Goal: Task Accomplishment & Management: Complete application form

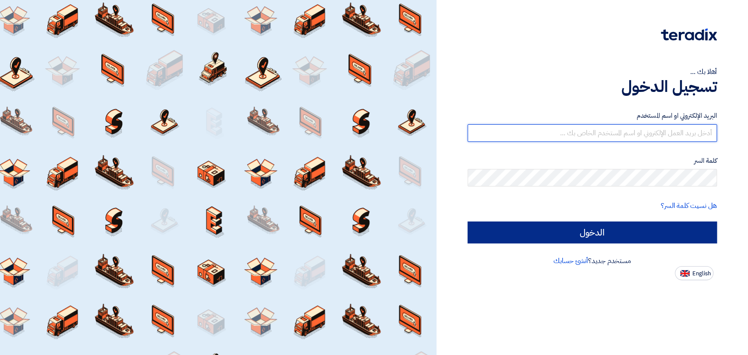
type input "[EMAIL_ADDRESS][DOMAIN_NAME]"
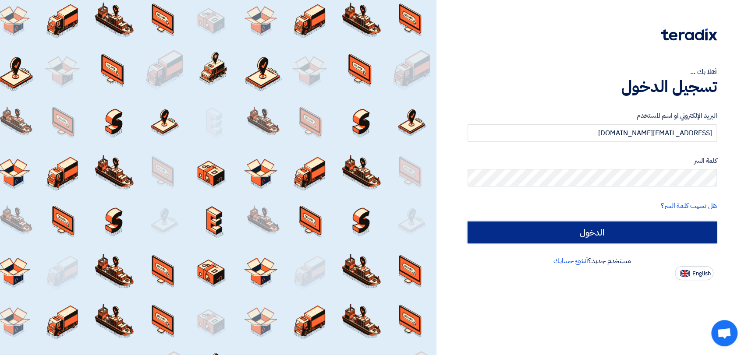
click at [522, 229] on input "الدخول" at bounding box center [592, 233] width 249 height 22
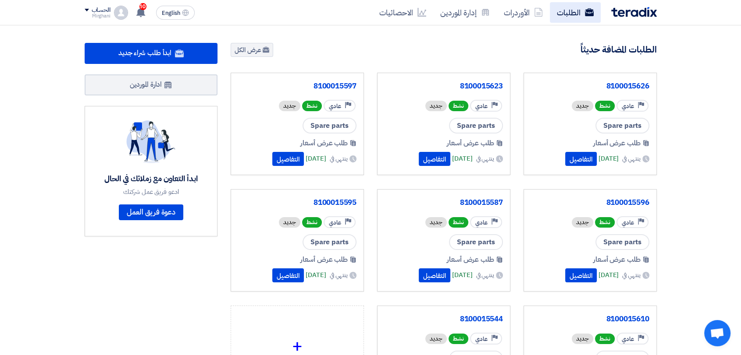
click at [564, 12] on link "الطلبات" at bounding box center [574, 12] width 51 height 21
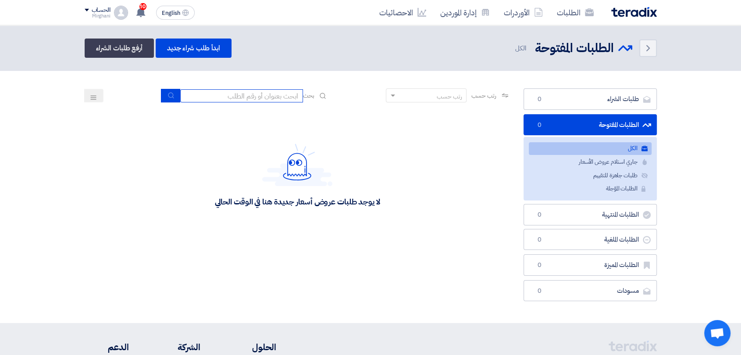
click at [283, 97] on input at bounding box center [241, 95] width 123 height 13
type input "911"
click at [165, 100] on button "submit" at bounding box center [170, 96] width 19 height 14
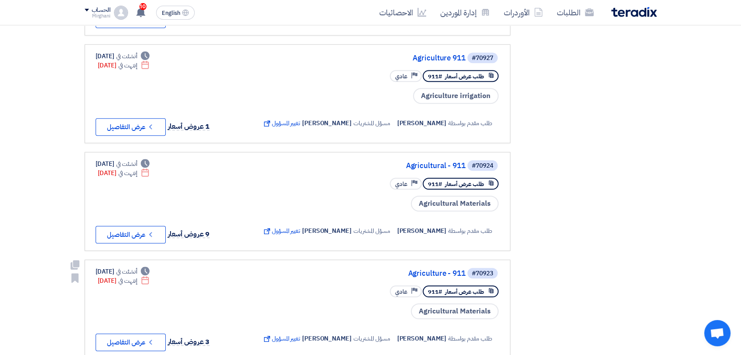
scroll to position [779, 0]
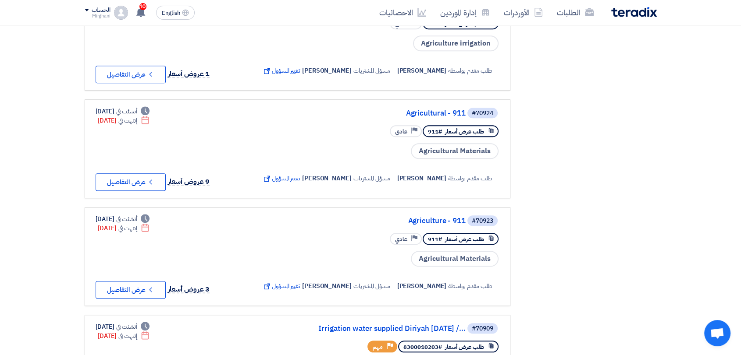
click at [440, 10] on link "Agriculture 911" at bounding box center [377, 6] width 175 height 8
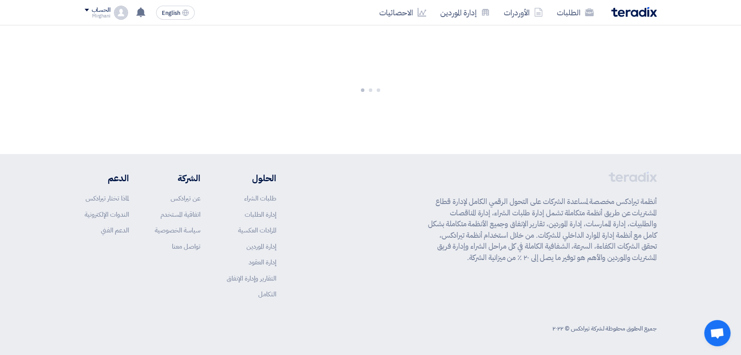
scroll to position [0, 0]
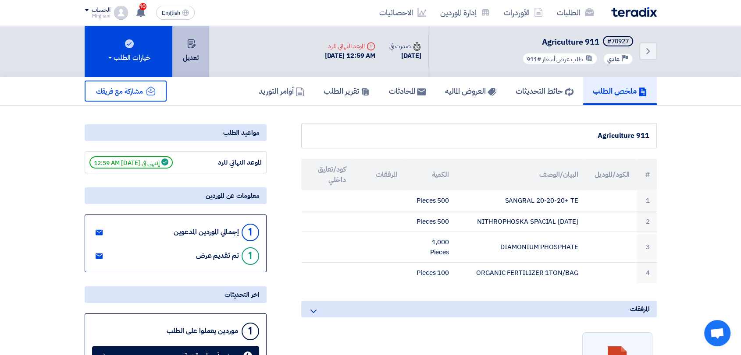
click at [203, 60] on button "تعديل" at bounding box center [190, 51] width 37 height 52
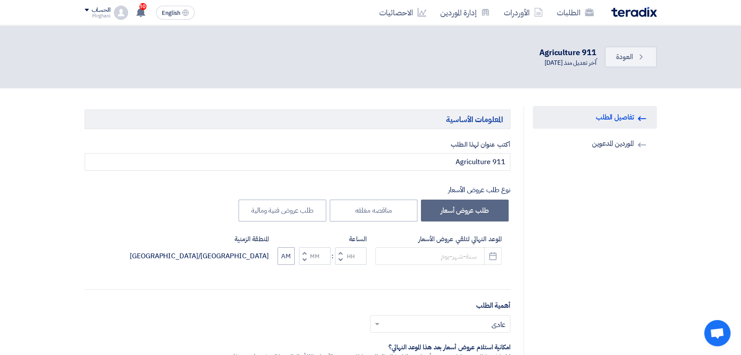
type input "[DATE]"
type input "12"
type input "59"
click at [486, 260] on button "Pick a date" at bounding box center [493, 257] width 18 height 18
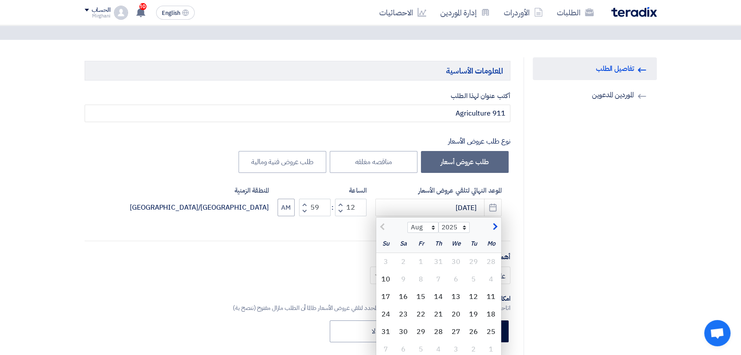
scroll to position [146, 0]
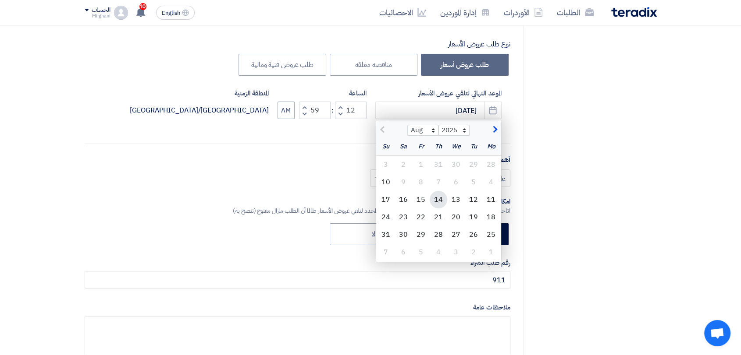
click at [438, 202] on div "14" at bounding box center [438, 200] width 18 height 18
type input "[DATE]"
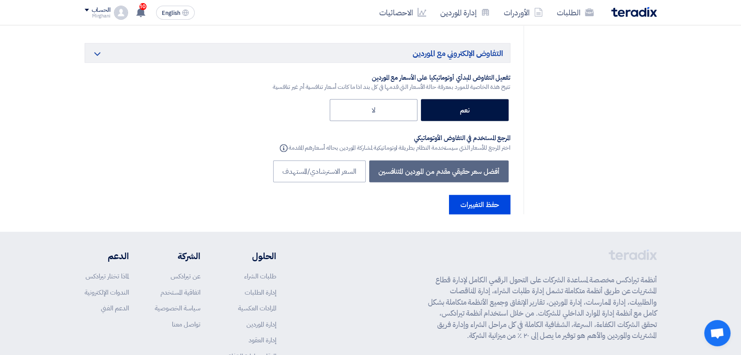
scroll to position [1648, 0]
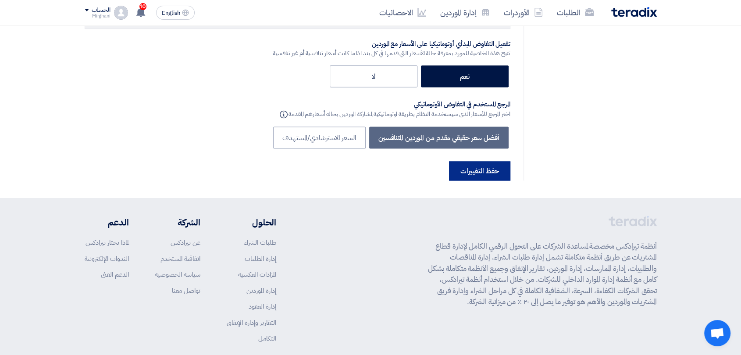
click at [485, 161] on button "حفظ التغييرات" at bounding box center [479, 170] width 61 height 19
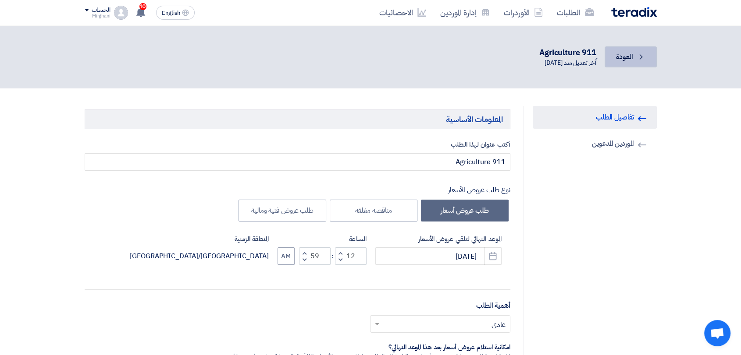
click at [612, 59] on link "Back العودة" at bounding box center [630, 56] width 52 height 21
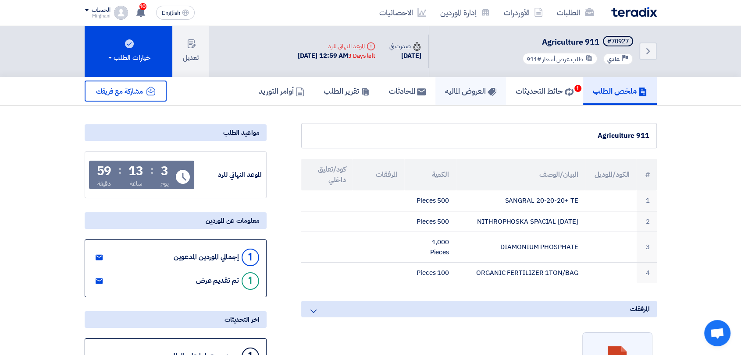
click at [474, 98] on link "العروض الماليه" at bounding box center [470, 91] width 71 height 28
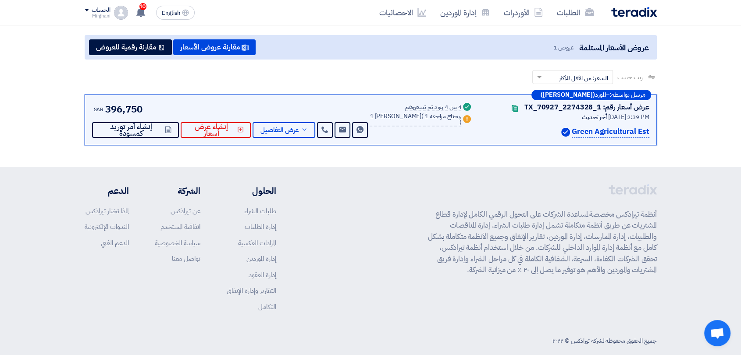
scroll to position [97, 0]
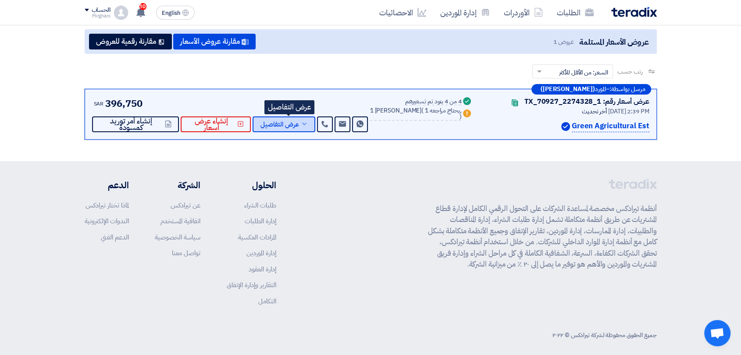
click at [279, 126] on span "عرض التفاصيل" at bounding box center [279, 124] width 39 height 7
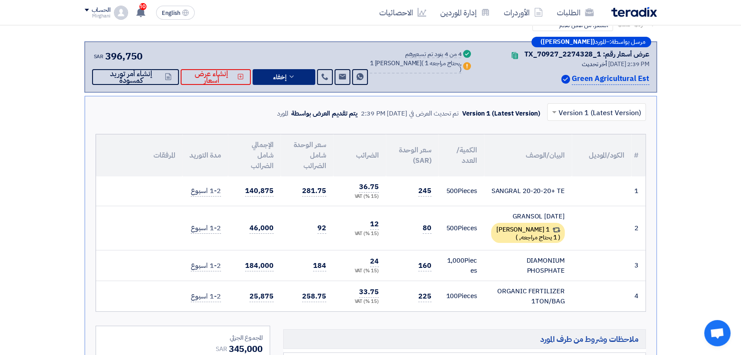
scroll to position [195, 0]
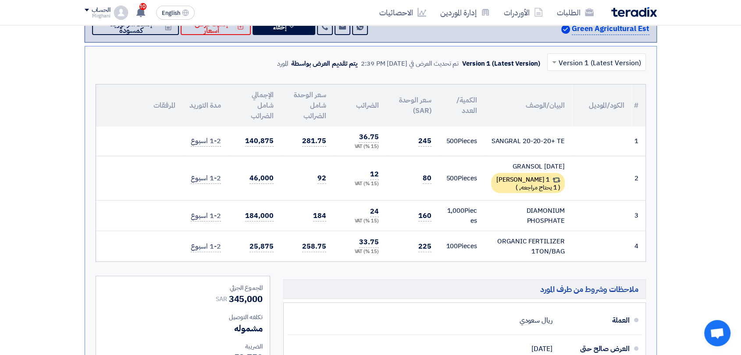
drag, startPoint x: 495, startPoint y: 243, endPoint x: 562, endPoint y: 253, distance: 67.9
click at [565, 250] on td "ORGANIC FERTILIZER 1TON/BAG" at bounding box center [528, 246] width 88 height 31
drag, startPoint x: 494, startPoint y: 273, endPoint x: 484, endPoint y: 269, distance: 10.4
click at [485, 269] on div "× Version 1 (Latest Version) Version 1 (Latest Version) تم تحديث العرض في [DATE…" at bounding box center [371, 265] width 572 height 438
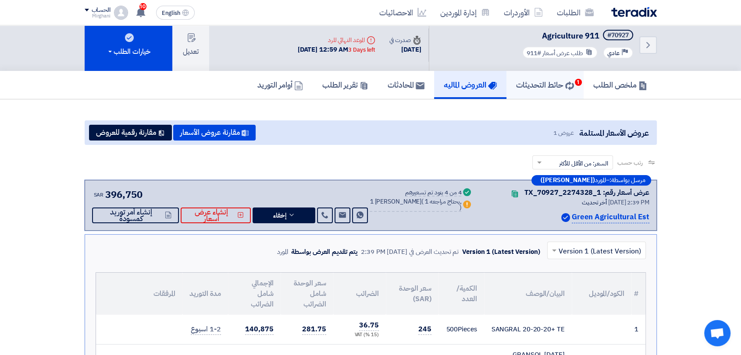
scroll to position [0, 0]
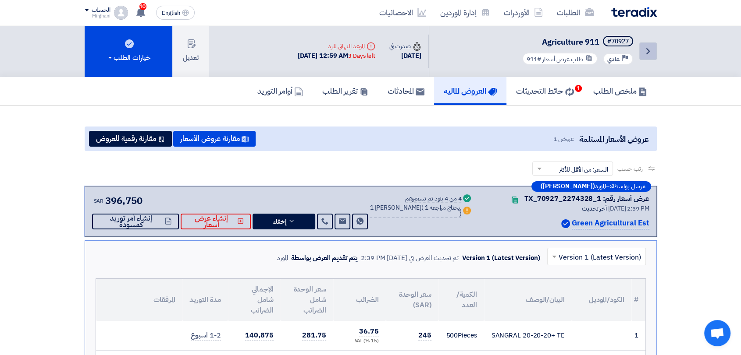
click at [644, 56] on icon "Back" at bounding box center [647, 51] width 11 height 11
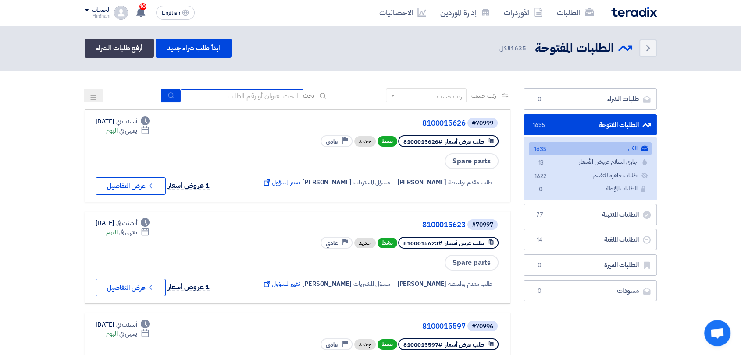
click at [260, 100] on input at bounding box center [241, 95] width 123 height 13
type input "911"
click at [165, 99] on button "submit" at bounding box center [170, 96] width 19 height 14
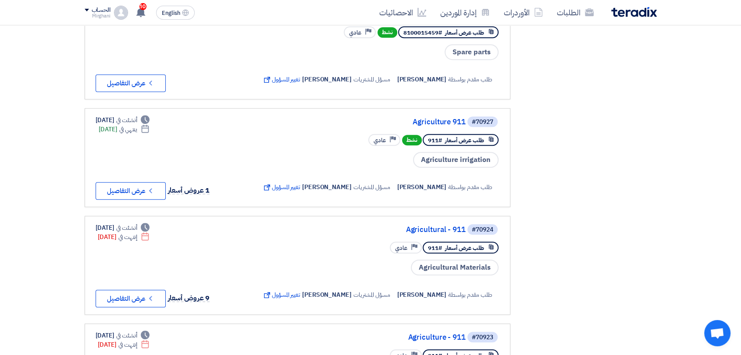
scroll to position [730, 0]
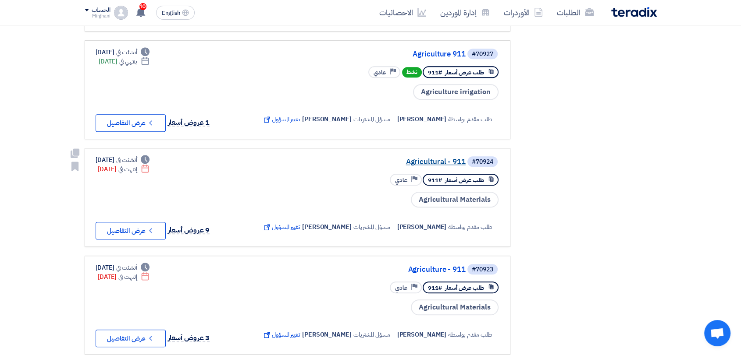
click at [452, 166] on link "Agricultural - 911" at bounding box center [377, 162] width 175 height 8
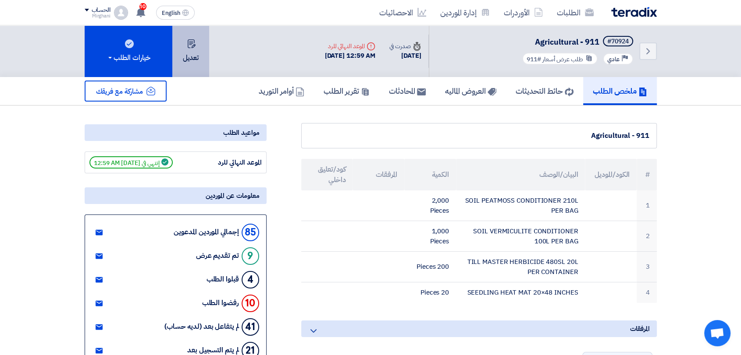
click at [202, 59] on button "تعديل" at bounding box center [190, 51] width 37 height 52
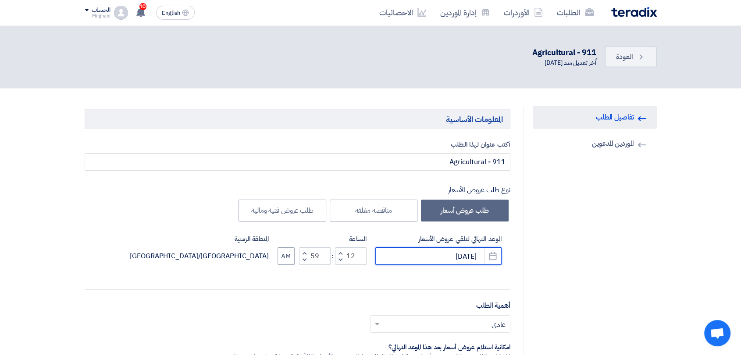
click at [481, 255] on input "[DATE]" at bounding box center [438, 257] width 126 height 18
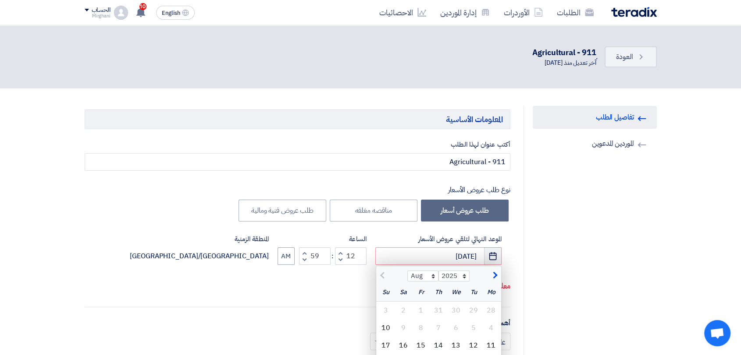
click at [490, 255] on use "button" at bounding box center [492, 256] width 7 height 8
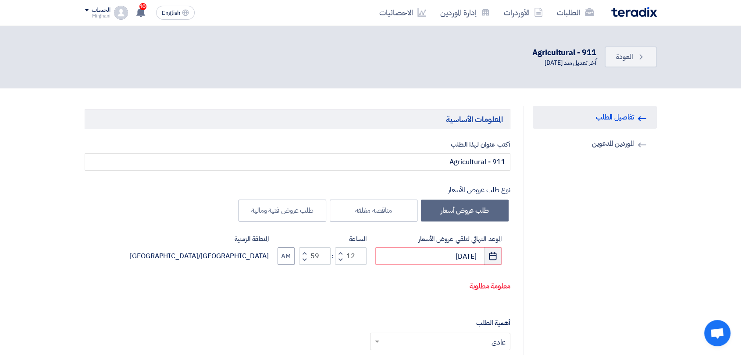
click at [491, 253] on use "button" at bounding box center [492, 256] width 7 height 8
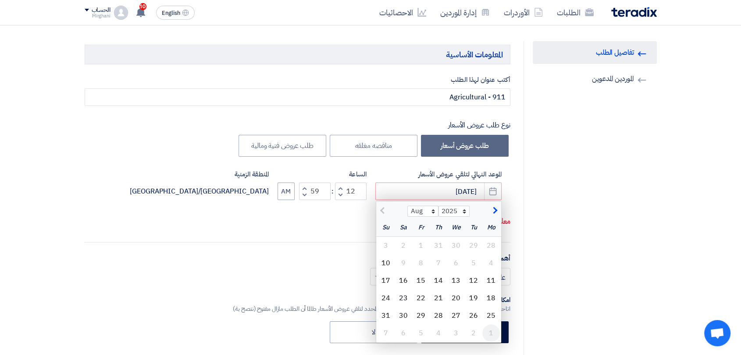
scroll to position [146, 0]
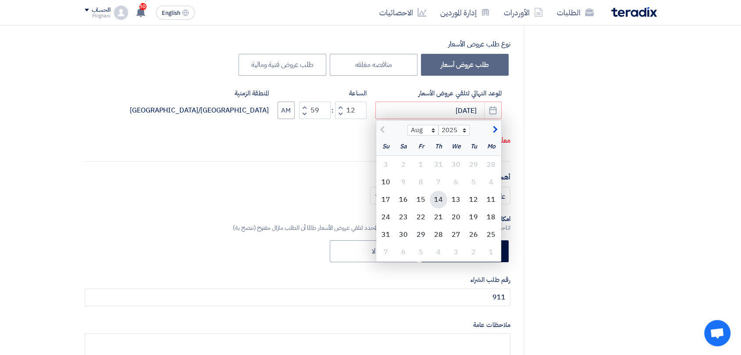
click at [436, 197] on div "14" at bounding box center [438, 200] width 18 height 18
type input "[DATE]"
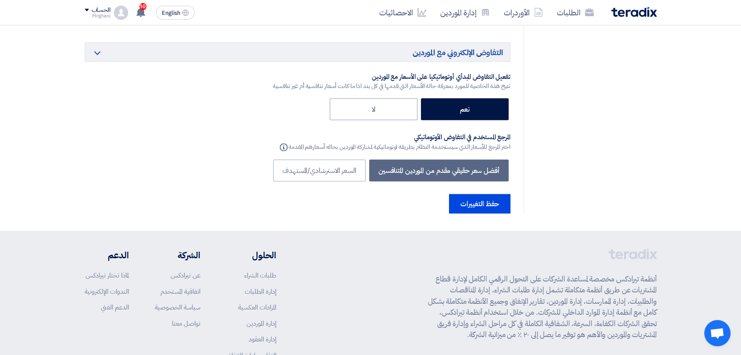
scroll to position [1676, 0]
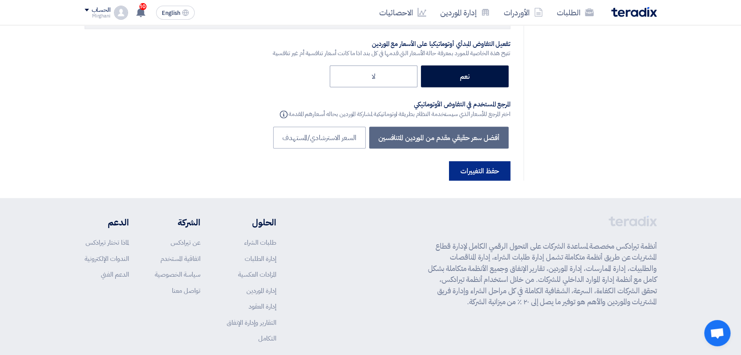
click at [484, 162] on button "حفظ التغييرات" at bounding box center [479, 171] width 61 height 19
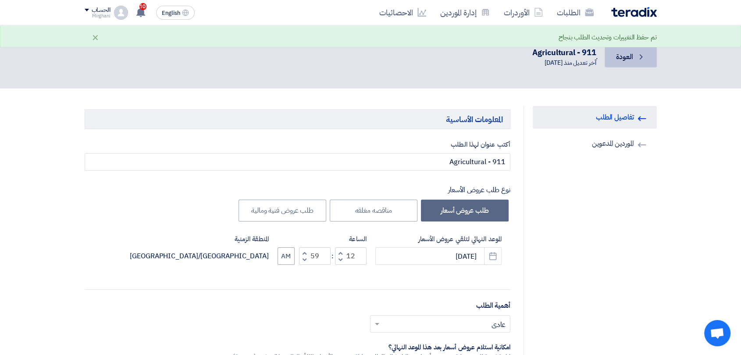
click at [620, 57] on span "العودة" at bounding box center [624, 57] width 17 height 11
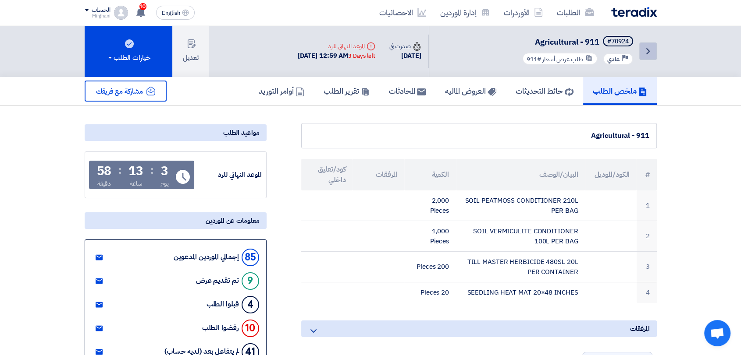
click at [654, 53] on link "Back" at bounding box center [648, 52] width 18 height 18
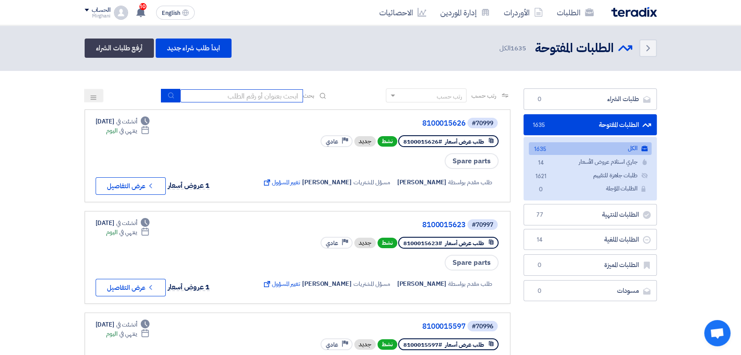
click at [230, 95] on input at bounding box center [241, 95] width 123 height 13
type input "911"
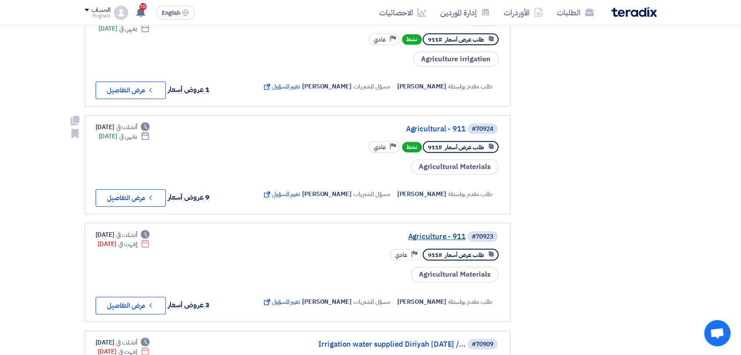
scroll to position [827, 0]
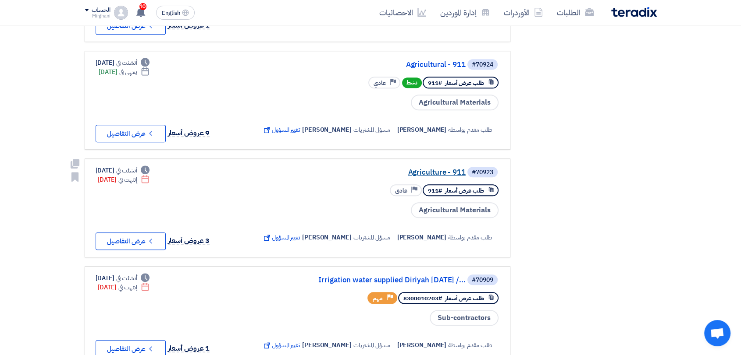
click at [429, 177] on link "Agriculture - 911" at bounding box center [377, 173] width 175 height 8
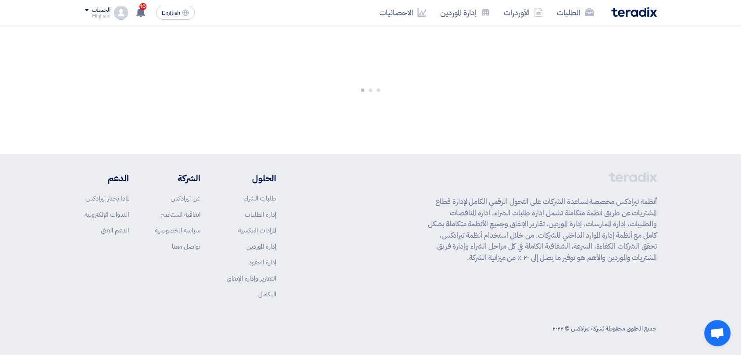
scroll to position [0, 0]
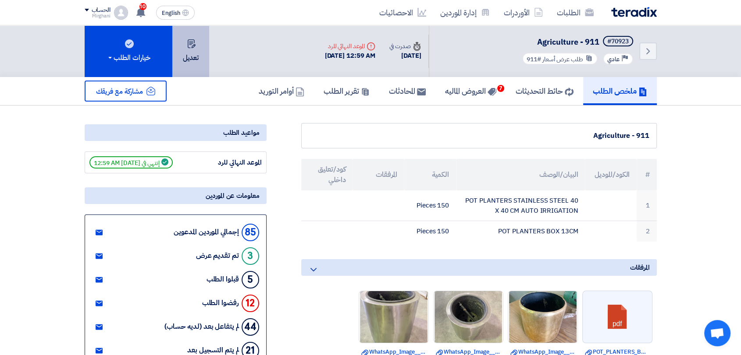
click at [194, 60] on button "تعديل" at bounding box center [190, 51] width 37 height 52
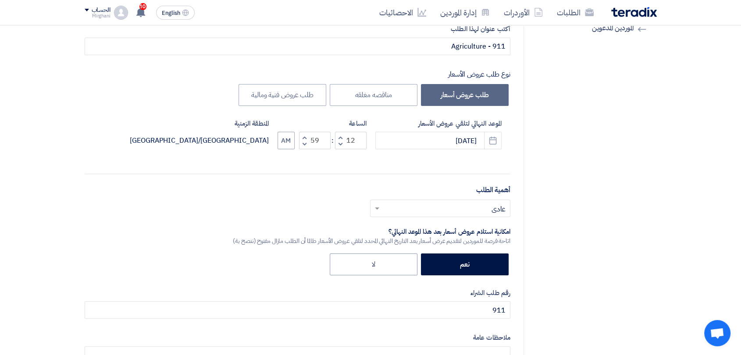
scroll to position [195, 0]
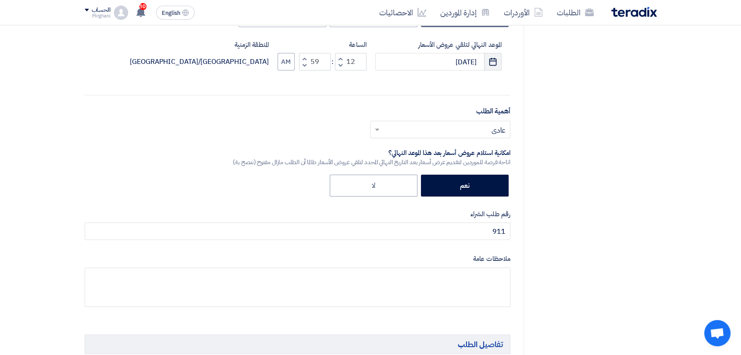
click at [499, 65] on button "Pick a date" at bounding box center [493, 62] width 18 height 18
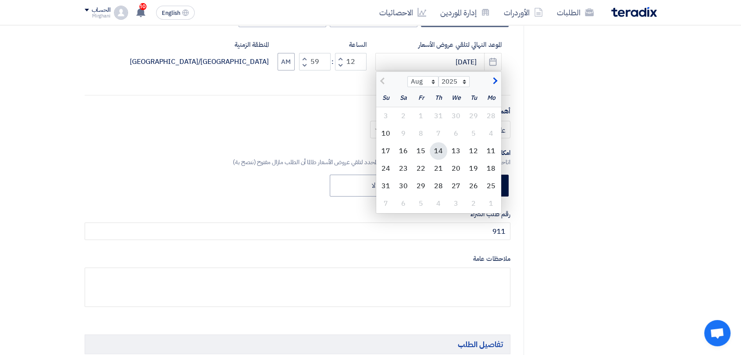
click at [443, 152] on div "14" at bounding box center [438, 151] width 18 height 18
type input "[DATE]"
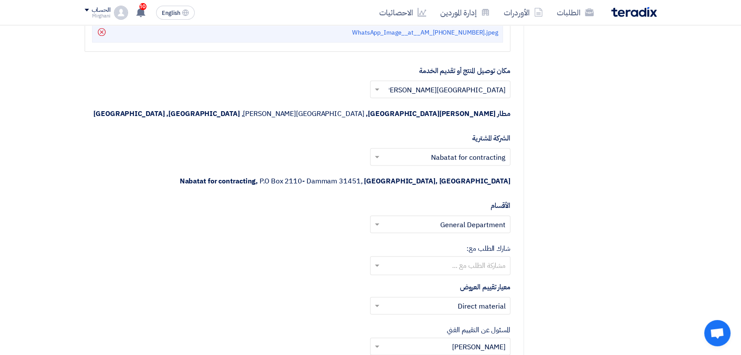
scroll to position [1509, 0]
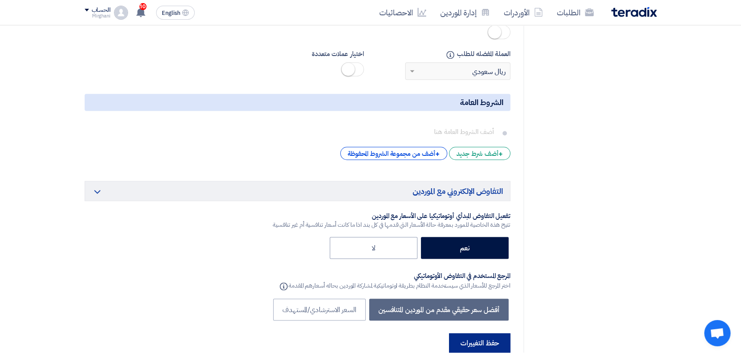
click at [500, 333] on button "حفظ التغييرات" at bounding box center [479, 342] width 61 height 19
click at [501, 333] on button "حفظ التغييرات" at bounding box center [479, 342] width 61 height 19
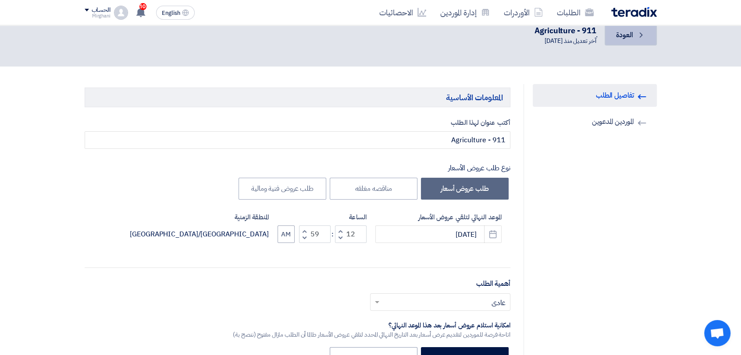
scroll to position [0, 0]
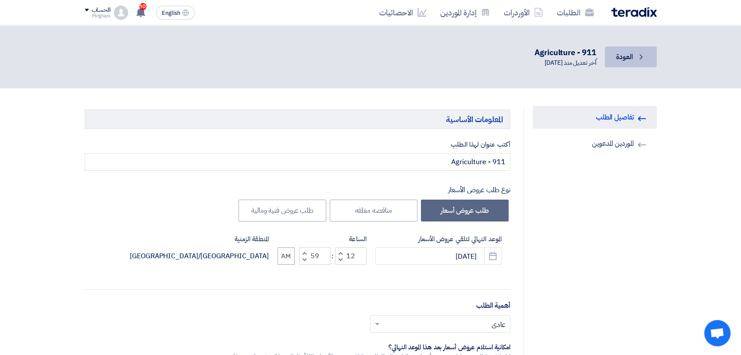
click at [625, 55] on span "العودة" at bounding box center [624, 57] width 17 height 11
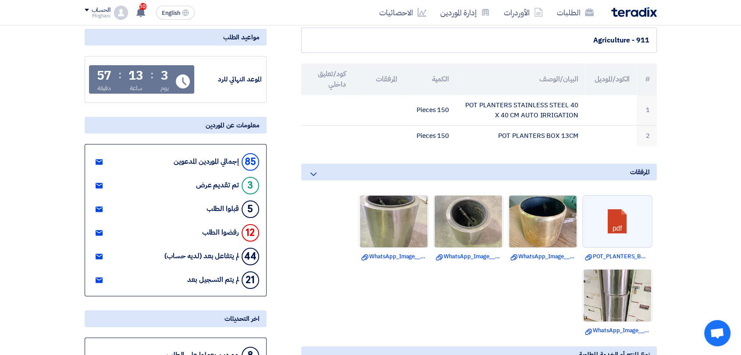
scroll to position [97, 0]
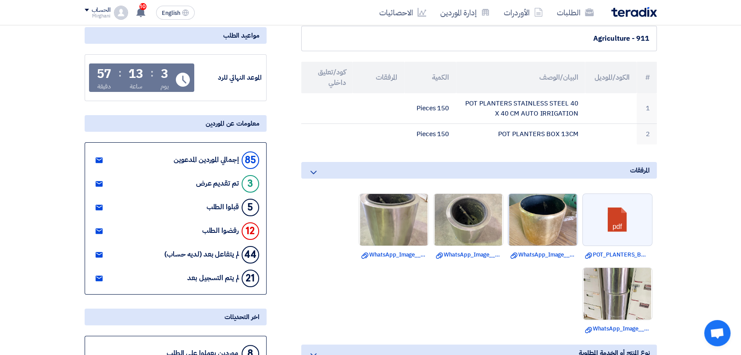
click at [543, 227] on img at bounding box center [542, 220] width 69 height 92
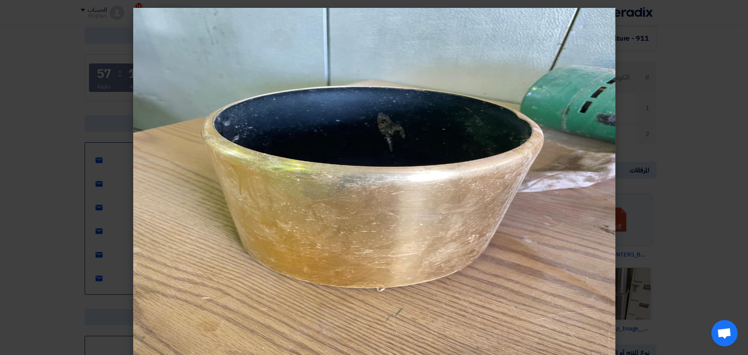
click at [744, 98] on modal-container at bounding box center [374, 177] width 748 height 355
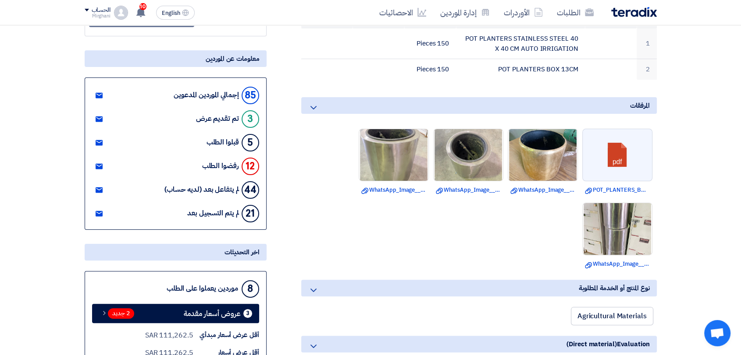
scroll to position [146, 0]
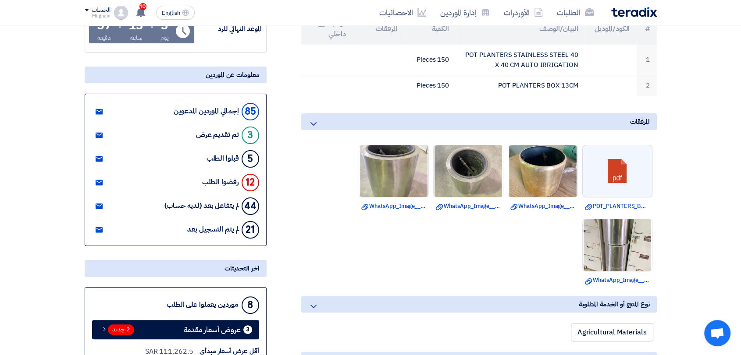
drag, startPoint x: 549, startPoint y: 174, endPoint x: 680, endPoint y: 173, distance: 131.0
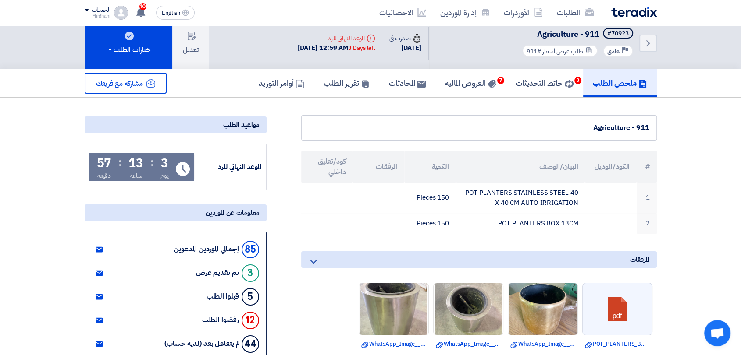
scroll to position [0, 0]
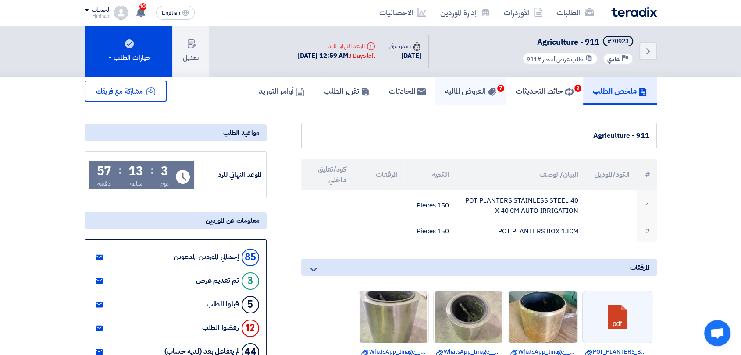
click at [450, 93] on h5 "العروض الماليه 7" at bounding box center [470, 91] width 51 height 10
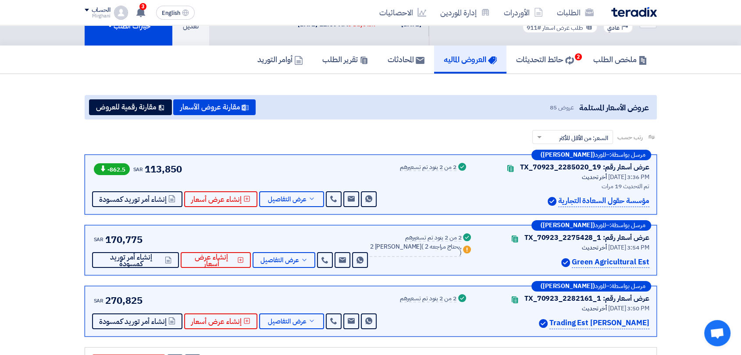
scroll to position [49, 0]
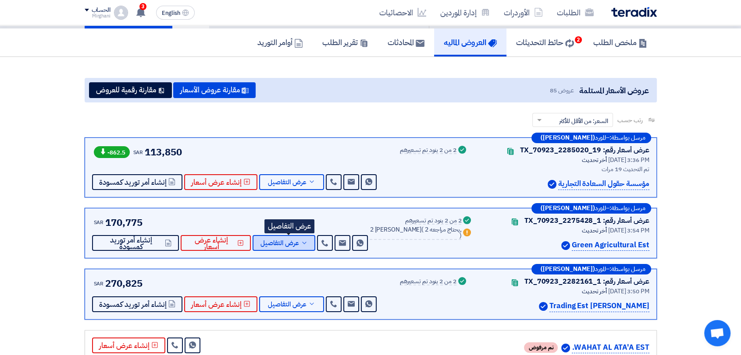
click at [299, 245] on span "عرض التفاصيل" at bounding box center [279, 243] width 39 height 7
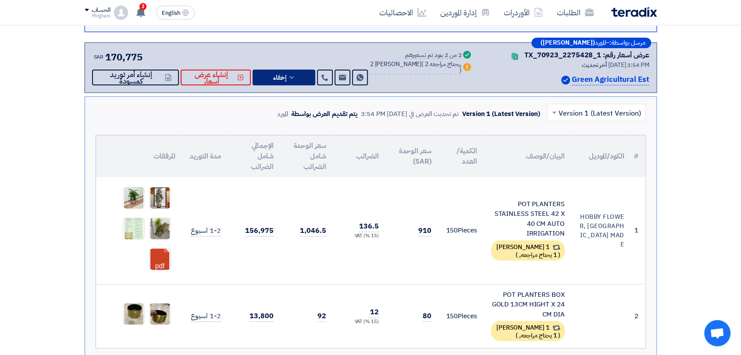
scroll to position [243, 0]
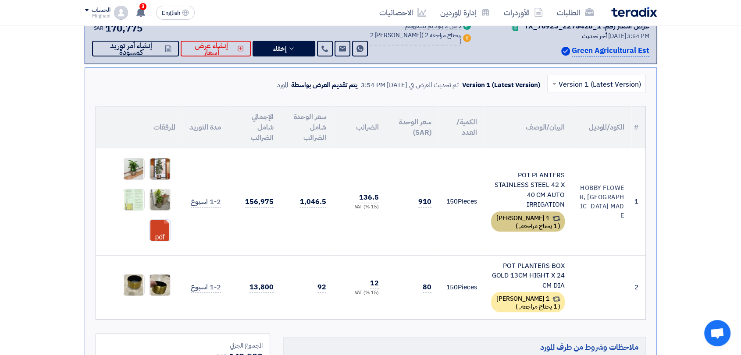
click at [519, 222] on span "1 يحتاج مراجعه," at bounding box center [538, 226] width 38 height 9
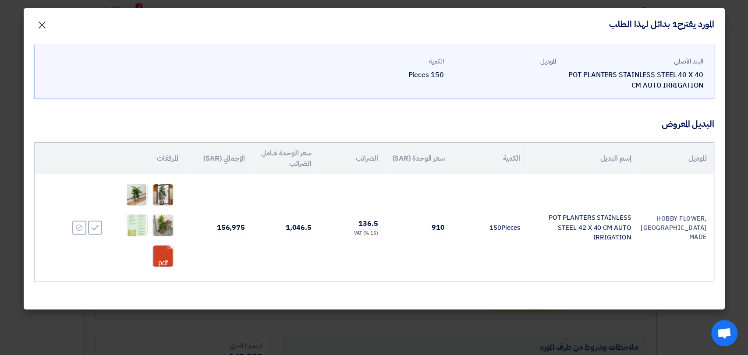
click at [48, 23] on button "×" at bounding box center [42, 23] width 25 height 18
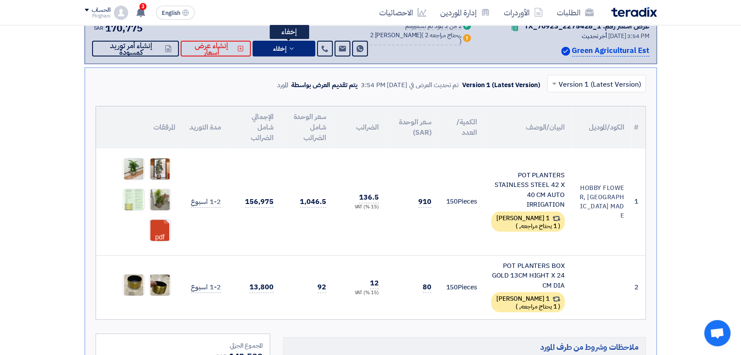
click at [295, 51] on icon at bounding box center [291, 48] width 7 height 7
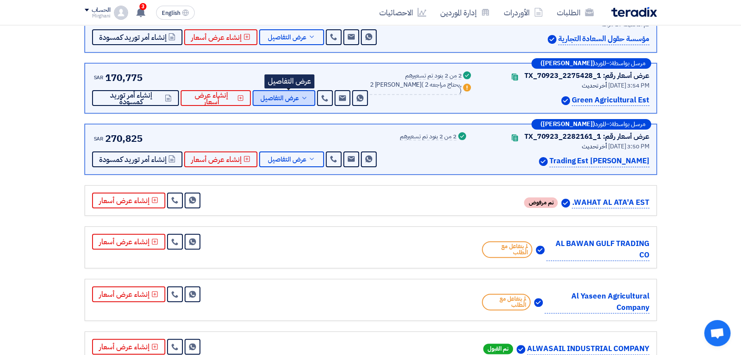
scroll to position [146, 0]
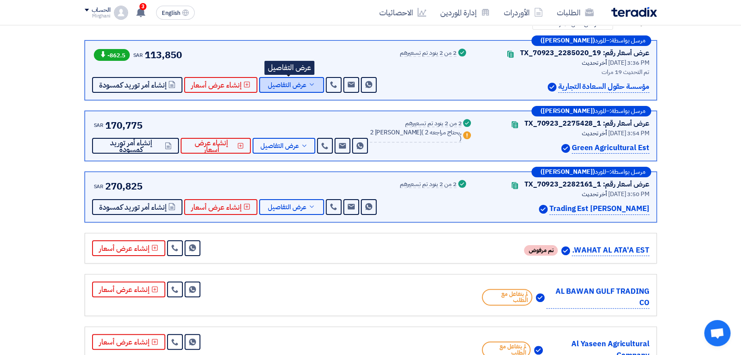
click at [271, 77] on button "عرض التفاصيل" at bounding box center [291, 85] width 65 height 16
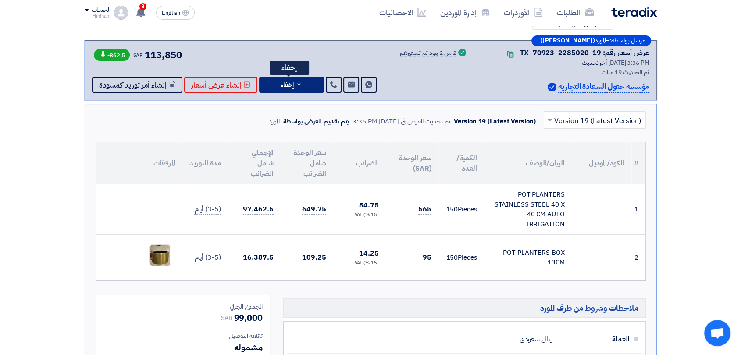
click at [304, 81] on button "إخفاء" at bounding box center [291, 85] width 65 height 16
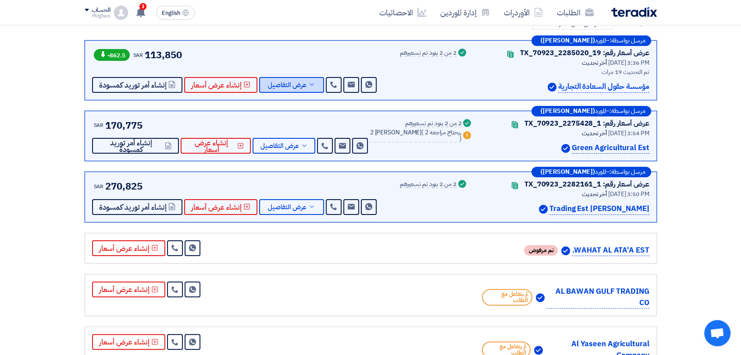
scroll to position [0, 0]
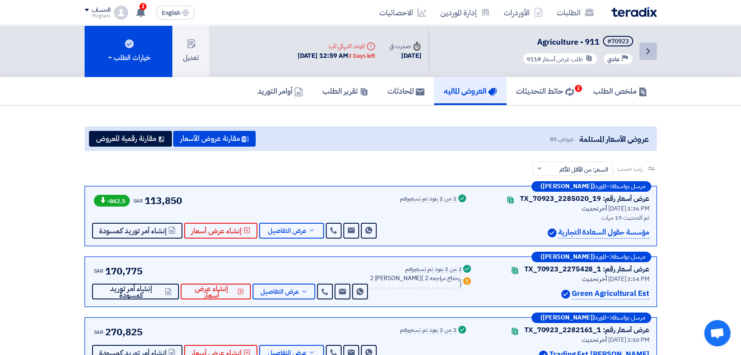
click at [654, 52] on link "Back" at bounding box center [648, 52] width 18 height 18
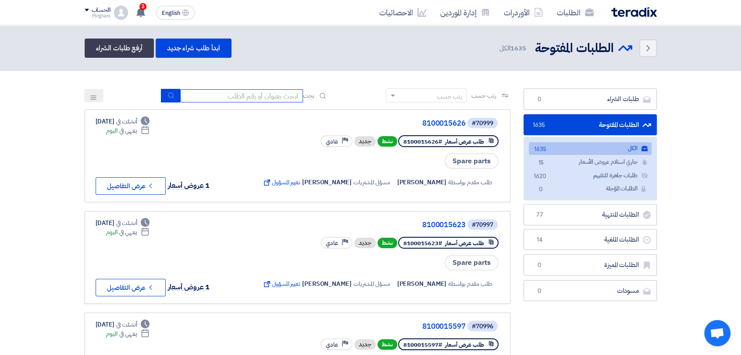
click at [259, 100] on input at bounding box center [241, 95] width 123 height 13
type input "911"
click at [163, 91] on button "submit" at bounding box center [170, 96] width 19 height 14
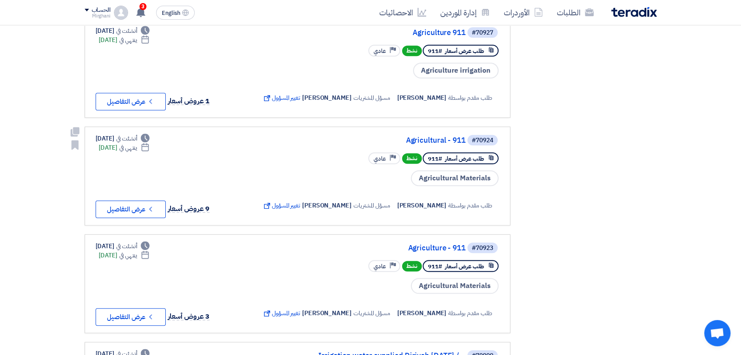
scroll to position [779, 0]
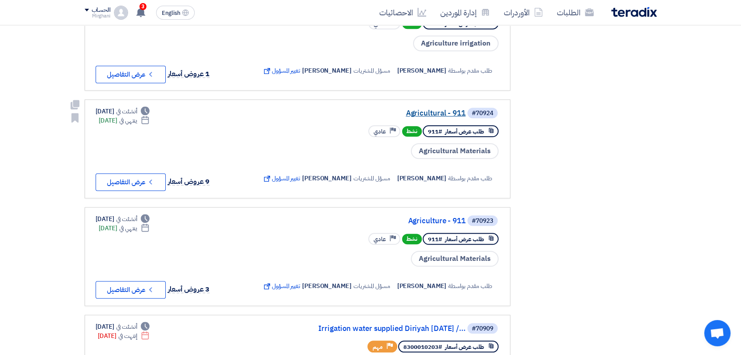
click at [425, 117] on link "Agricultural - 911" at bounding box center [377, 114] width 175 height 8
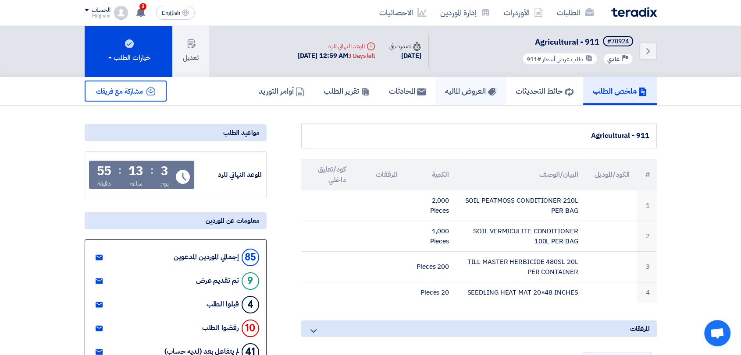
click at [445, 91] on h5 "العروض الماليه" at bounding box center [470, 91] width 51 height 10
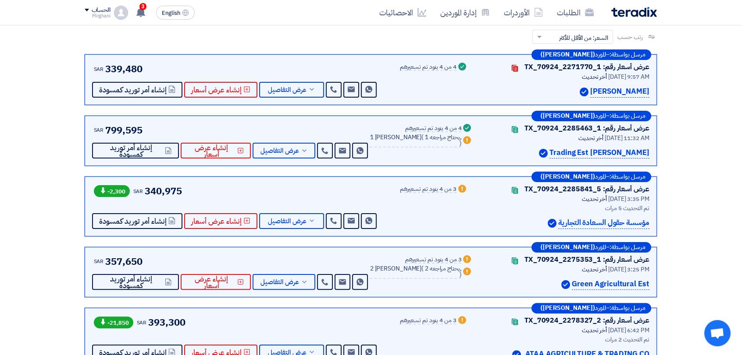
scroll to position [146, 0]
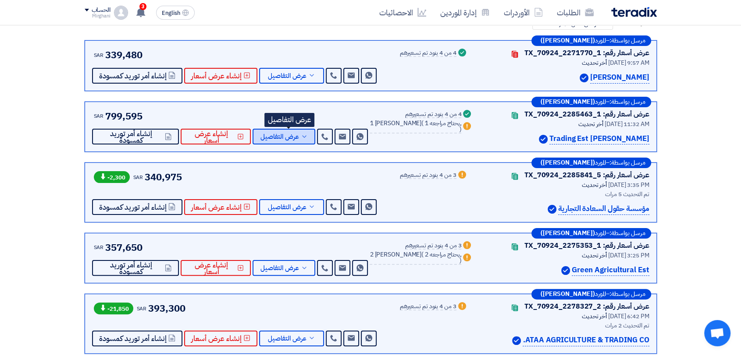
click at [280, 136] on span "عرض التفاصيل" at bounding box center [279, 137] width 39 height 7
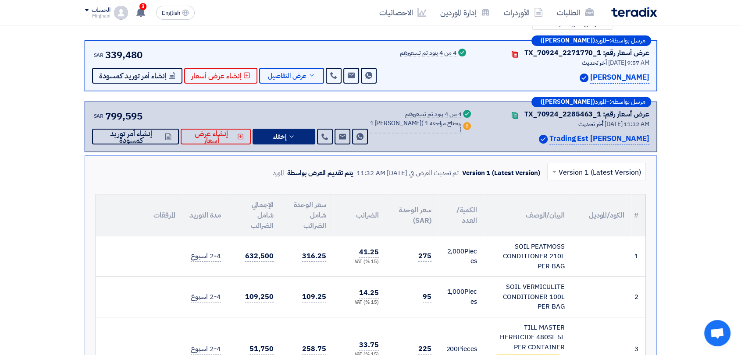
scroll to position [195, 0]
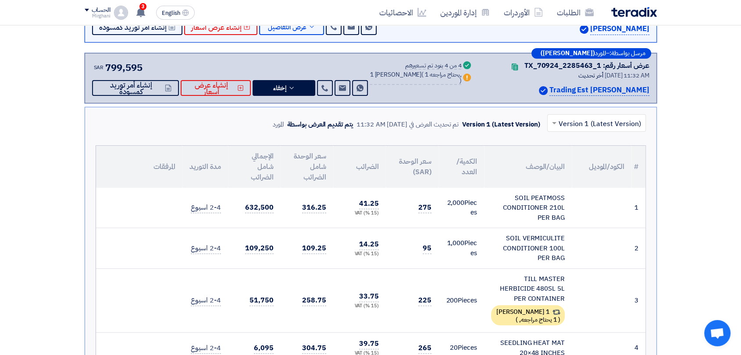
click at [460, 203] on span "2,000" at bounding box center [456, 203] width 18 height 10
drag, startPoint x: 460, startPoint y: 203, endPoint x: 451, endPoint y: 211, distance: 12.4
click at [452, 211] on td "2,000 Pieces" at bounding box center [461, 208] width 46 height 40
click at [295, 89] on icon at bounding box center [291, 88] width 7 height 7
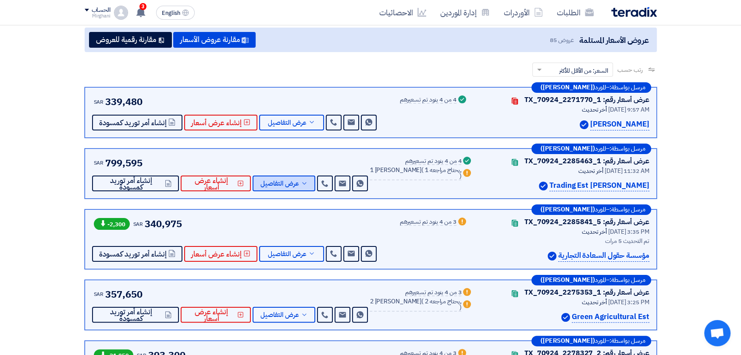
scroll to position [97, 0]
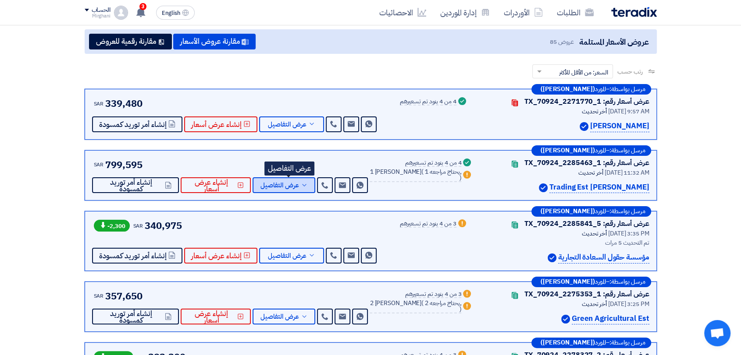
click at [299, 189] on span "عرض التفاصيل" at bounding box center [279, 185] width 39 height 7
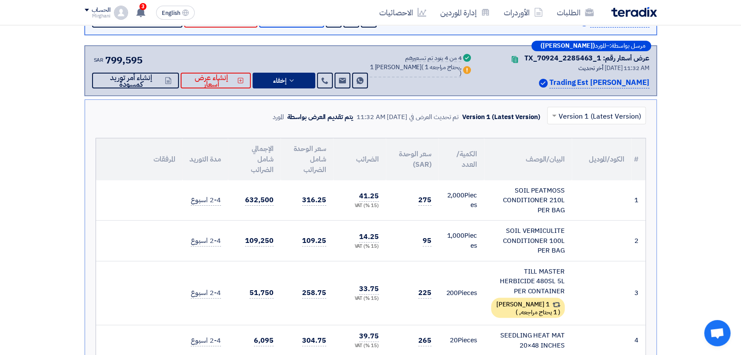
scroll to position [243, 0]
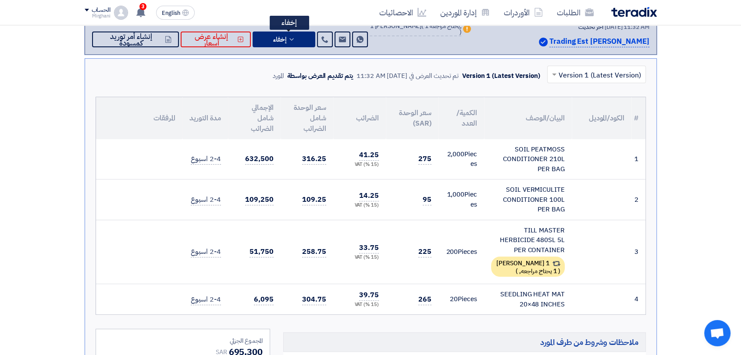
click at [295, 39] on icon at bounding box center [291, 39] width 7 height 7
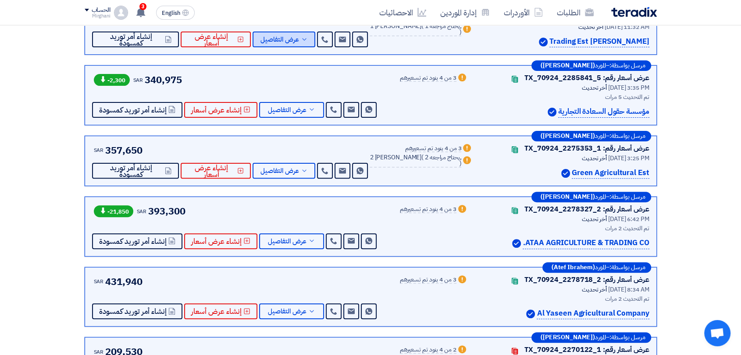
scroll to position [195, 0]
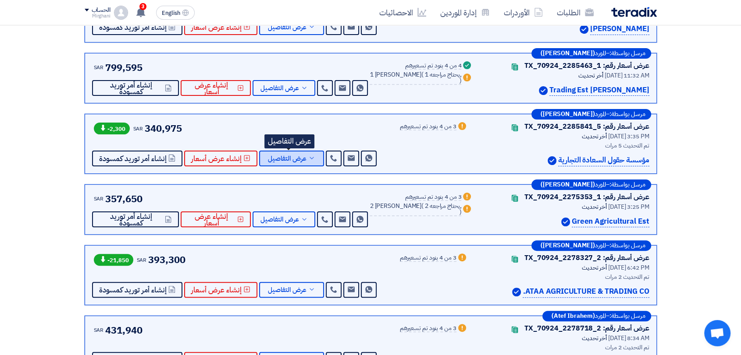
click at [296, 156] on span "عرض التفاصيل" at bounding box center [287, 159] width 39 height 7
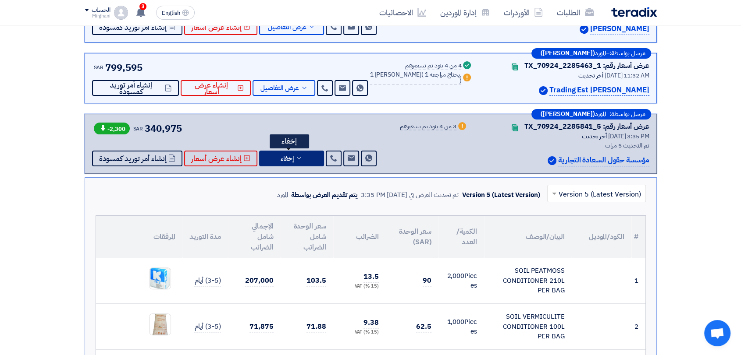
click at [291, 155] on button "إخفاء" at bounding box center [291, 159] width 65 height 16
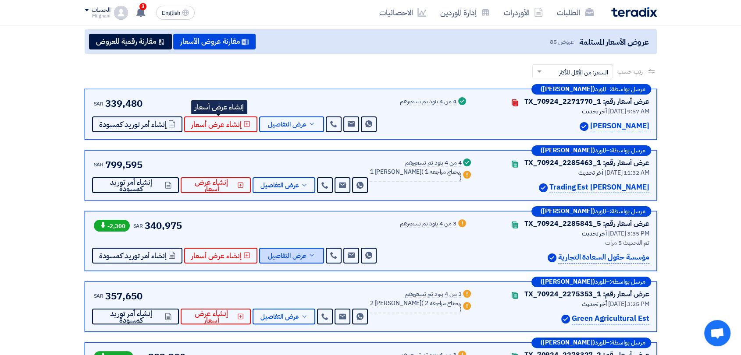
scroll to position [49, 0]
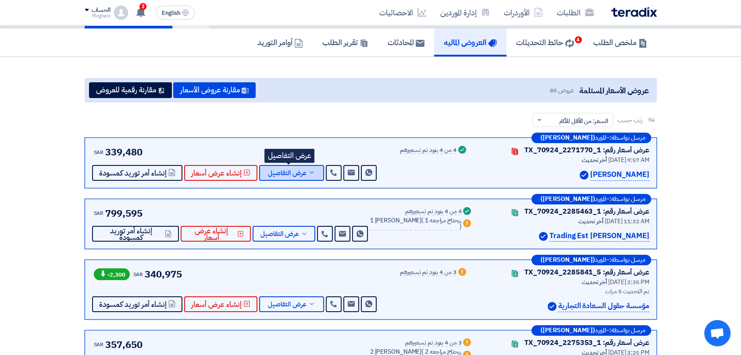
click at [288, 175] on span "عرض التفاصيل" at bounding box center [287, 173] width 39 height 7
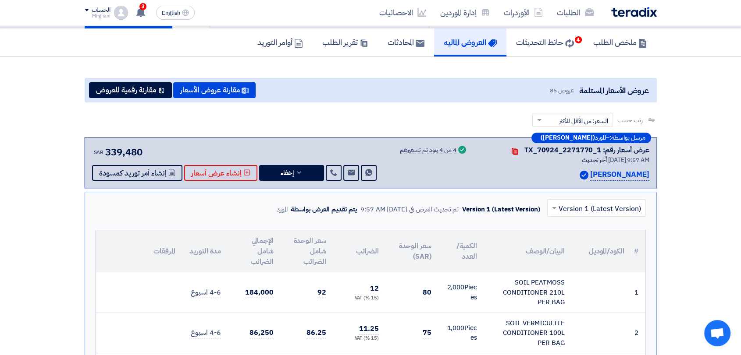
drag, startPoint x: 302, startPoint y: 196, endPoint x: 291, endPoint y: 201, distance: 11.8
click at [295, 179] on button "إخفاء" at bounding box center [291, 173] width 65 height 16
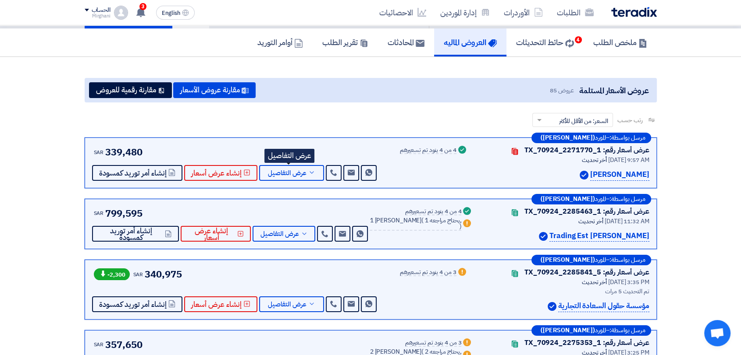
drag, startPoint x: 295, startPoint y: 179, endPoint x: 251, endPoint y: 137, distance: 60.8
click at [251, 137] on div "رتب حسب رتب حسب × السعر: من الأقل للأكثر ×" at bounding box center [371, 125] width 572 height 25
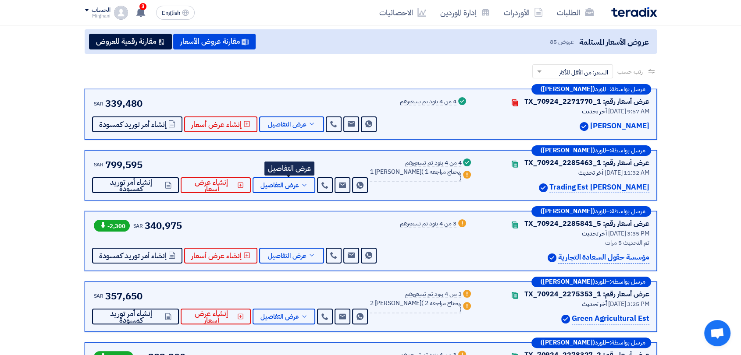
scroll to position [146, 0]
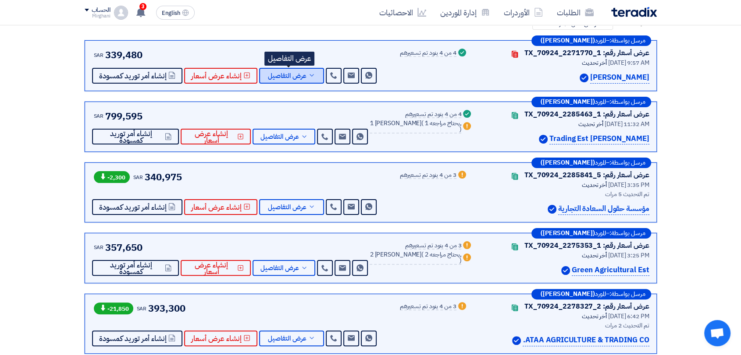
click at [308, 78] on icon at bounding box center [311, 75] width 7 height 7
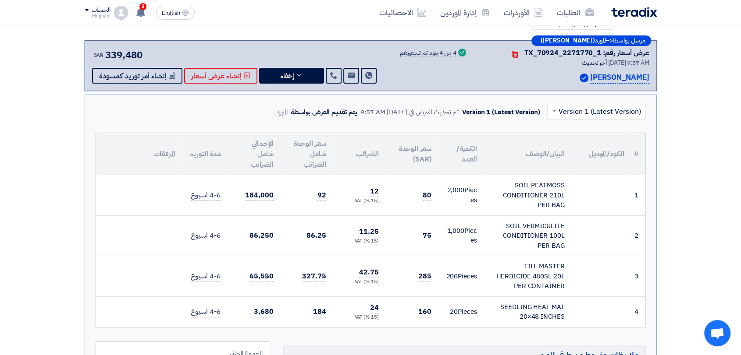
drag, startPoint x: 307, startPoint y: 89, endPoint x: 262, endPoint y: 95, distance: 45.6
click at [261, 95] on div "× Version 1 (Latest Version) Version 1 (Latest Version) تم تحديث العرض في [DATE…" at bounding box center [371, 312] width 572 height 435
click at [284, 80] on button "إخفاء" at bounding box center [291, 76] width 65 height 16
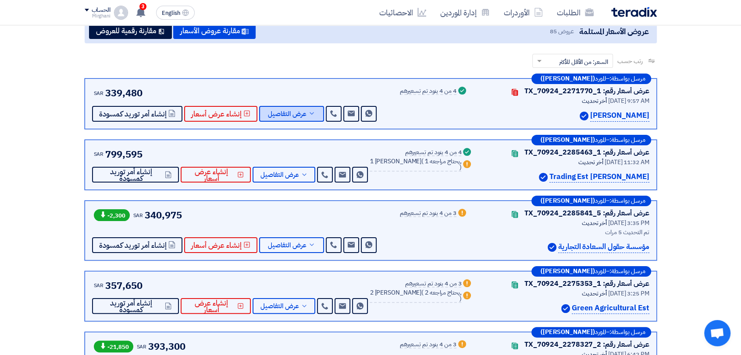
scroll to position [97, 0]
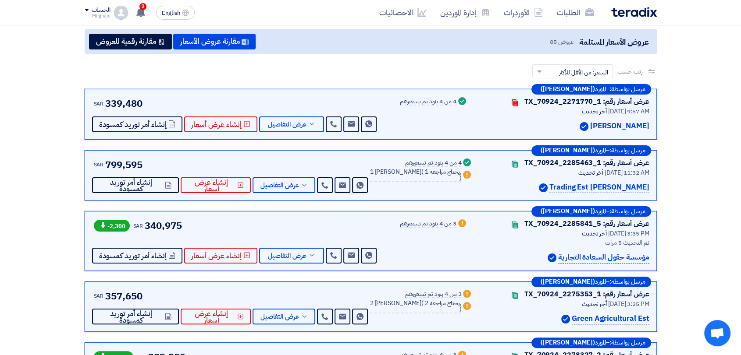
drag, startPoint x: 425, startPoint y: 70, endPoint x: 420, endPoint y: 76, distance: 8.1
click at [420, 76] on div "رتب حسب رتب حسب × السعر: من الأقل للأكثر ×" at bounding box center [371, 76] width 572 height 25
click at [306, 183] on icon at bounding box center [304, 185] width 7 height 7
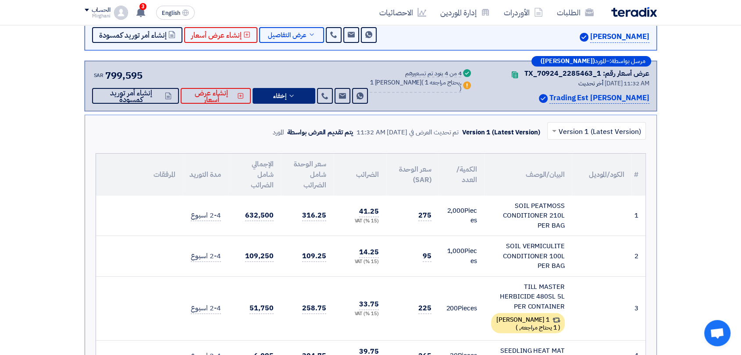
scroll to position [146, 0]
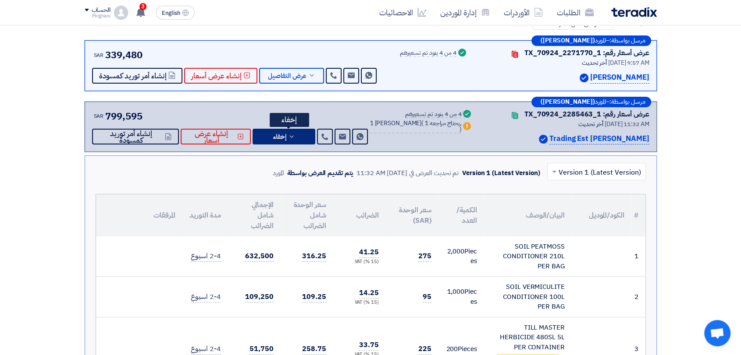
click at [286, 136] on span "إخفاء" at bounding box center [279, 137] width 13 height 7
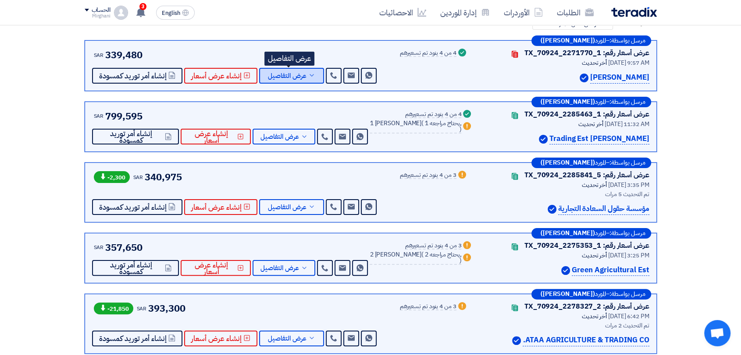
click at [296, 76] on span "عرض التفاصيل" at bounding box center [287, 76] width 39 height 7
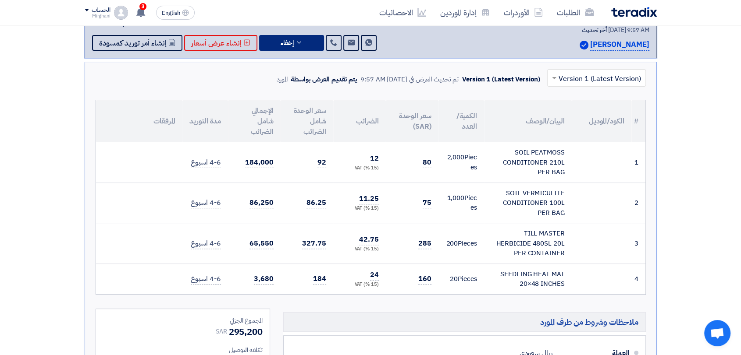
scroll to position [195, 0]
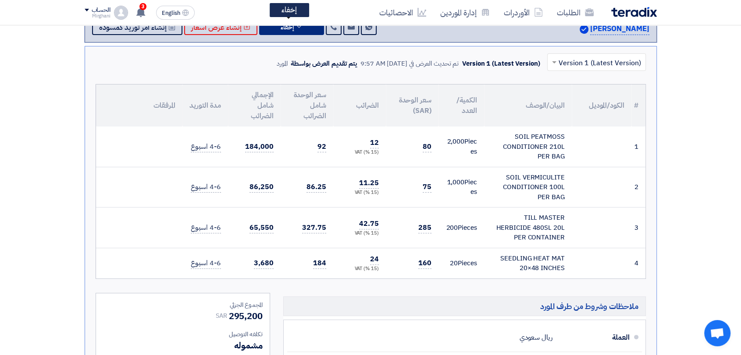
click at [303, 32] on button "إخفاء" at bounding box center [291, 27] width 65 height 16
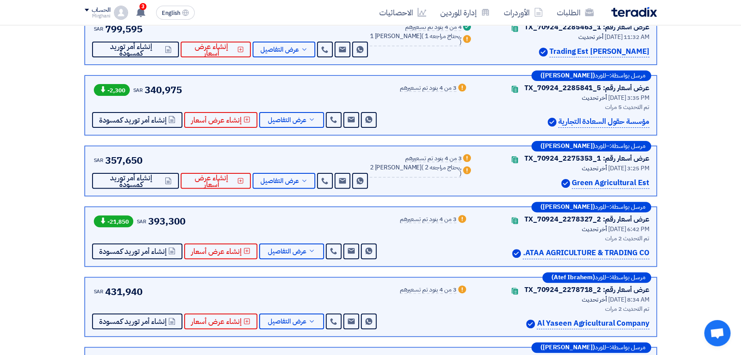
scroll to position [243, 0]
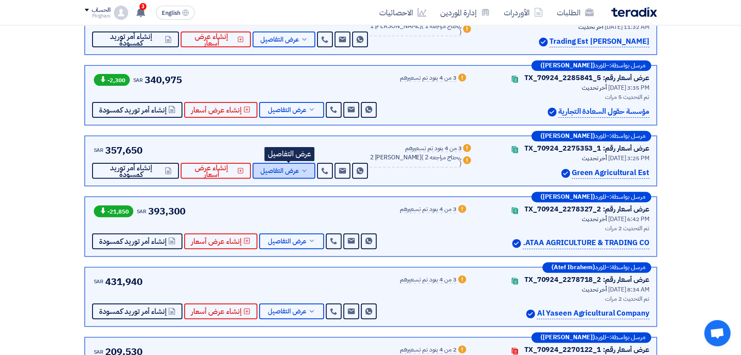
click at [310, 166] on button "عرض التفاصيل" at bounding box center [283, 171] width 63 height 16
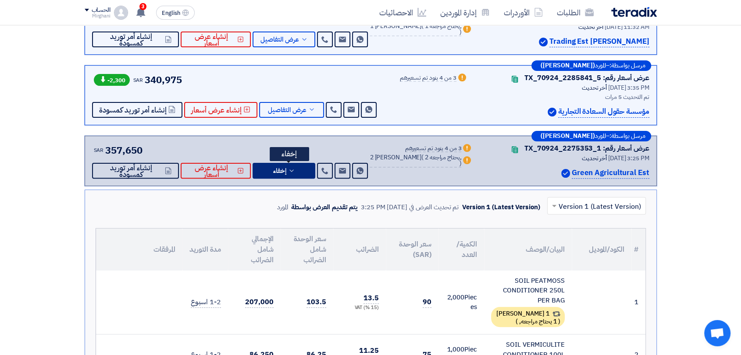
click at [314, 173] on button "إخفاء" at bounding box center [283, 171] width 63 height 16
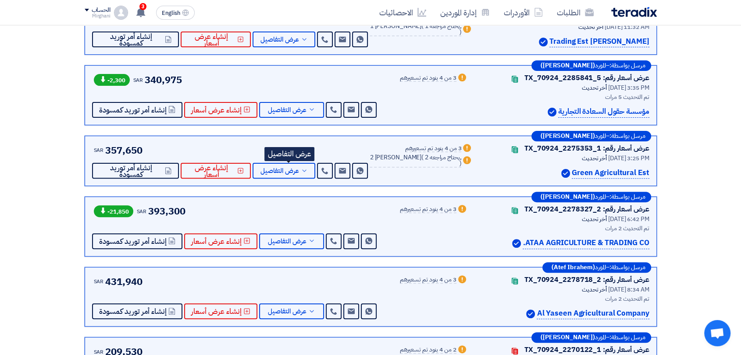
drag, startPoint x: 314, startPoint y: 173, endPoint x: 291, endPoint y: 185, distance: 26.1
click at [291, 185] on div "مرسل بواسطة: – المورد (Hamed Said) عرض أسعار رقم: TX_70924_2275353_1 Contacts أ…" at bounding box center [371, 161] width 572 height 51
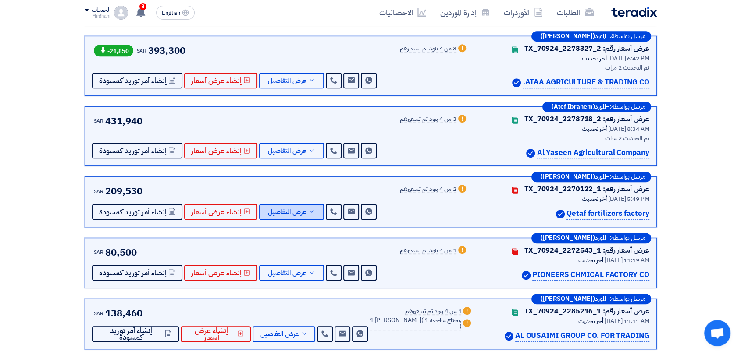
scroll to position [438, 0]
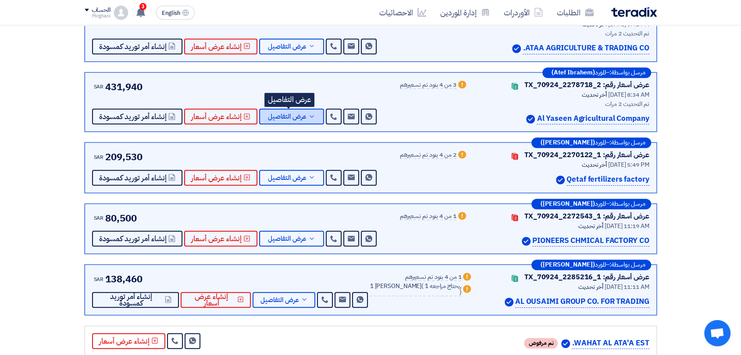
click at [311, 119] on button "عرض التفاصيل" at bounding box center [291, 117] width 65 height 16
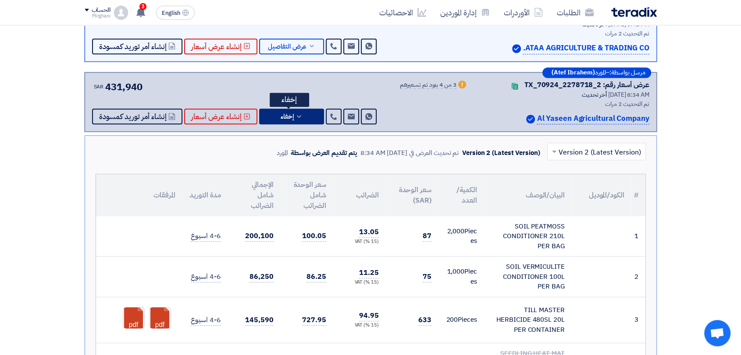
click at [311, 117] on button "إخفاء" at bounding box center [291, 117] width 65 height 16
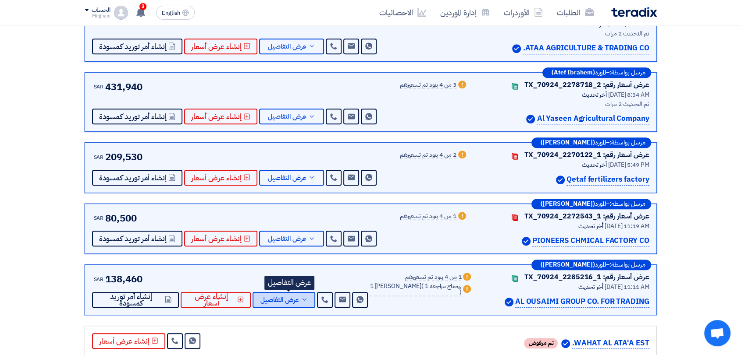
click at [299, 297] on span "عرض التفاصيل" at bounding box center [279, 300] width 39 height 7
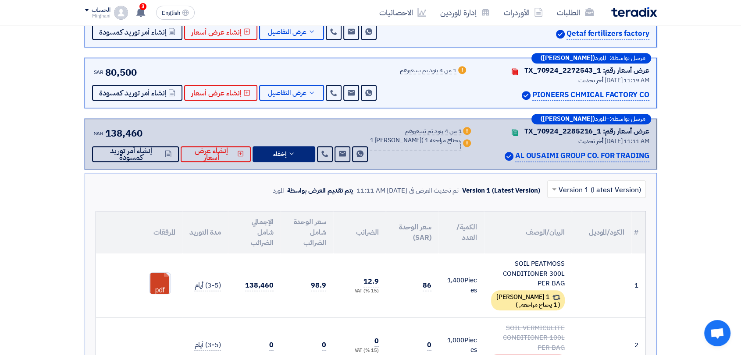
scroll to position [633, 0]
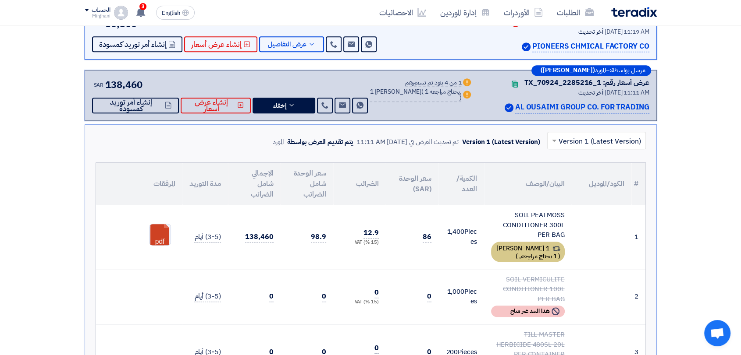
click at [502, 255] on div "1 [PERSON_NAME] ( 1 يحتاج مراجعه, )" at bounding box center [528, 252] width 74 height 20
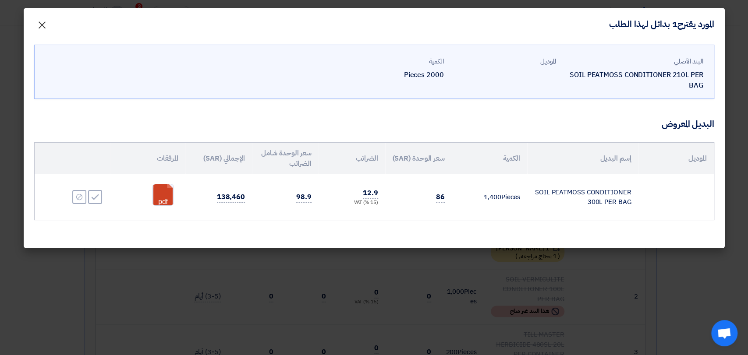
click at [39, 25] on span "×" at bounding box center [42, 24] width 11 height 26
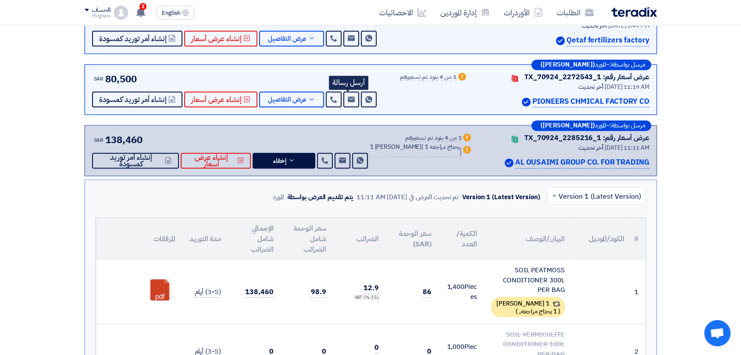
scroll to position [487, 0]
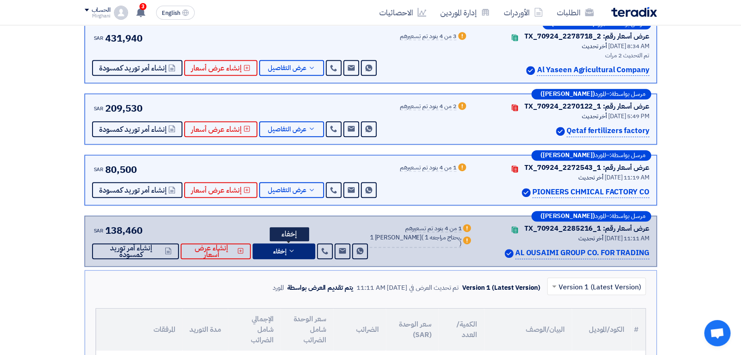
click at [293, 253] on button "إخفاء" at bounding box center [283, 252] width 63 height 16
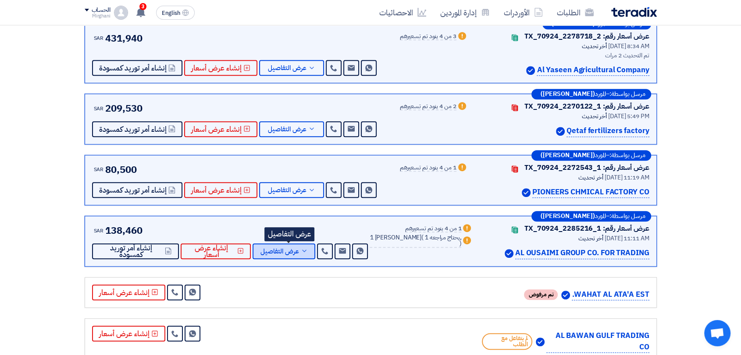
click at [287, 249] on span "عرض التفاصيل" at bounding box center [279, 251] width 39 height 7
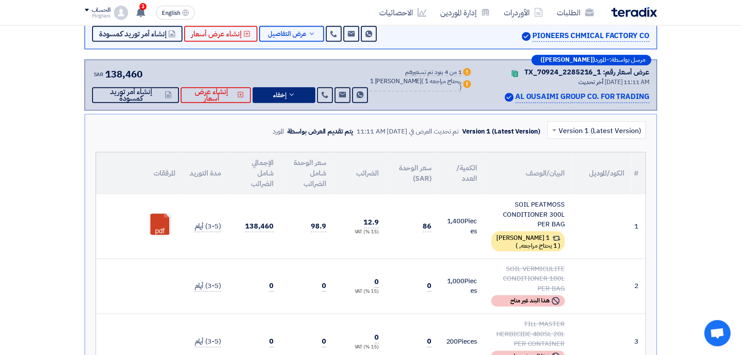
scroll to position [633, 0]
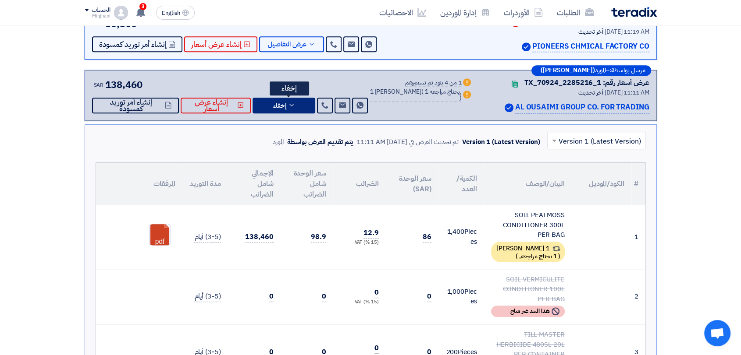
click at [294, 110] on button "إخفاء" at bounding box center [283, 106] width 63 height 16
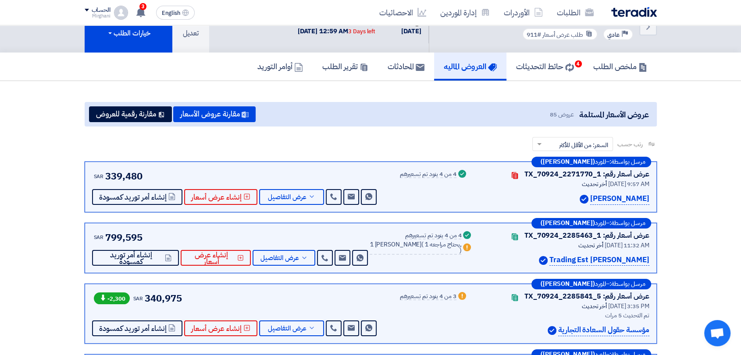
scroll to position [49, 0]
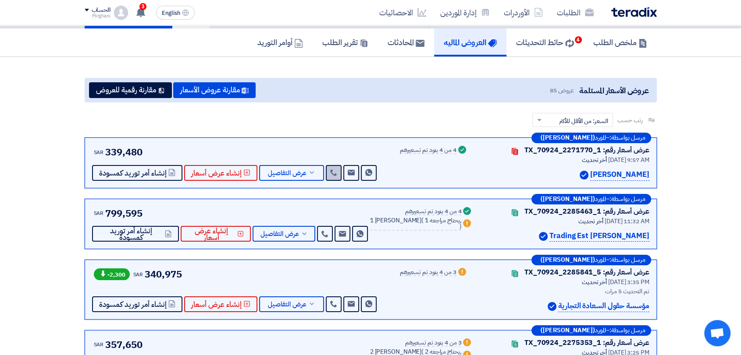
click at [334, 171] on link at bounding box center [334, 173] width 16 height 16
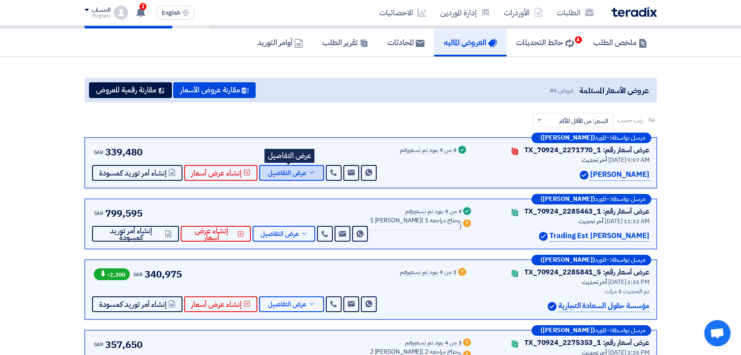
click at [308, 175] on icon at bounding box center [311, 172] width 7 height 7
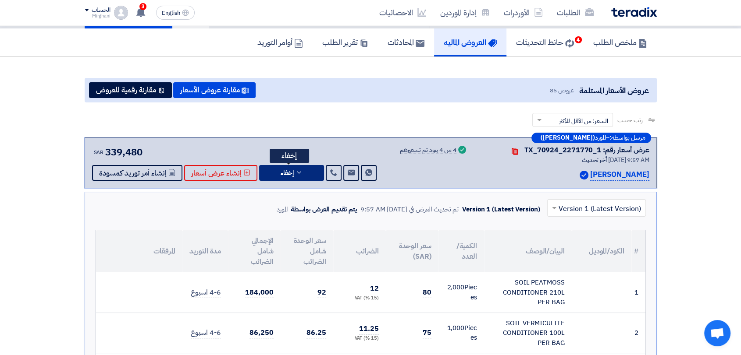
click at [307, 176] on button "إخفاء" at bounding box center [291, 173] width 65 height 16
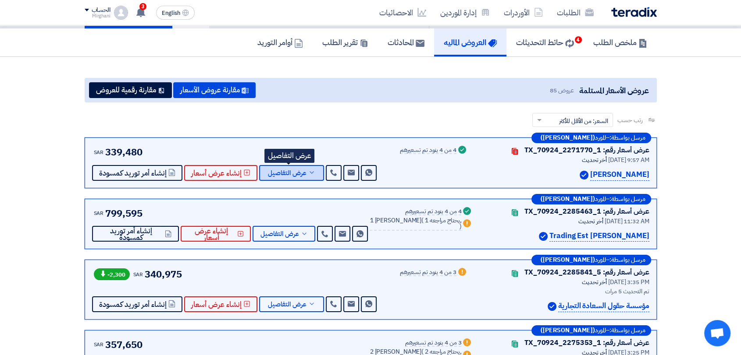
click at [307, 176] on button "عرض التفاصيل" at bounding box center [291, 173] width 65 height 16
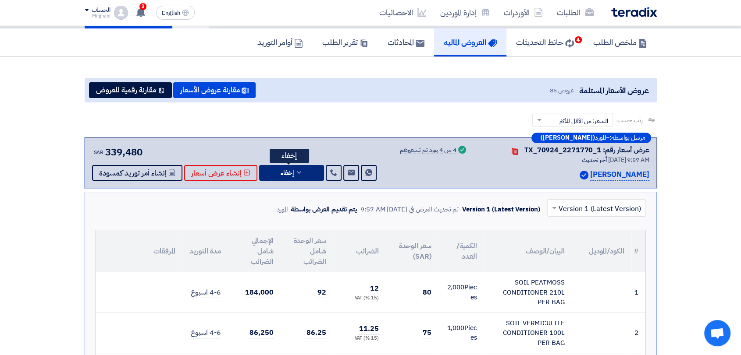
click at [287, 170] on span "إخفاء" at bounding box center [286, 173] width 13 height 7
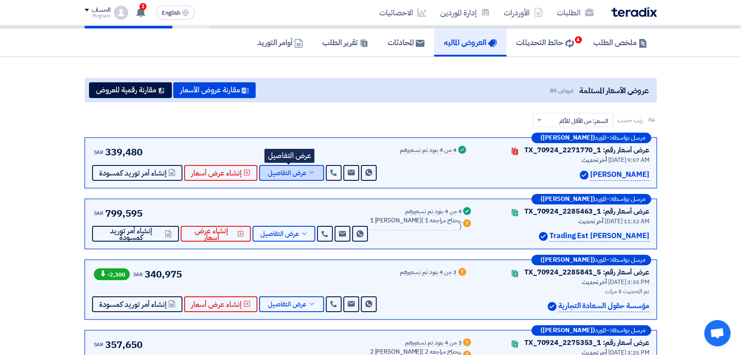
click at [269, 172] on span "عرض التفاصيل" at bounding box center [287, 173] width 39 height 7
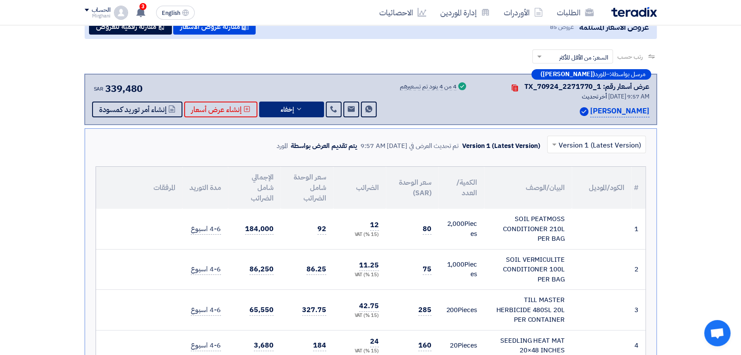
scroll to position [146, 0]
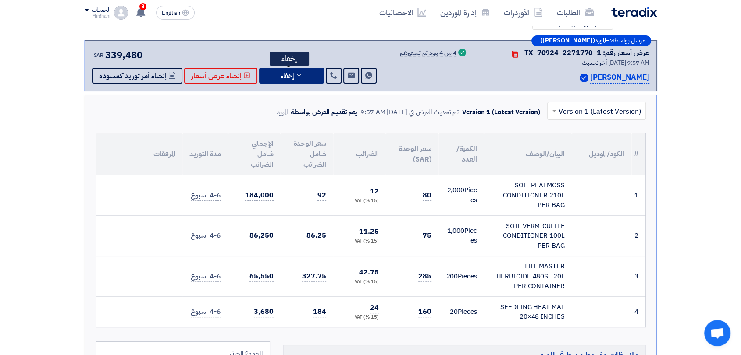
click at [283, 73] on span "إخفاء" at bounding box center [286, 76] width 13 height 7
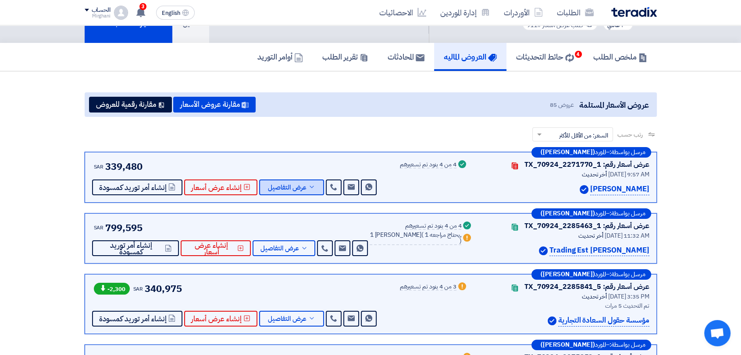
scroll to position [0, 0]
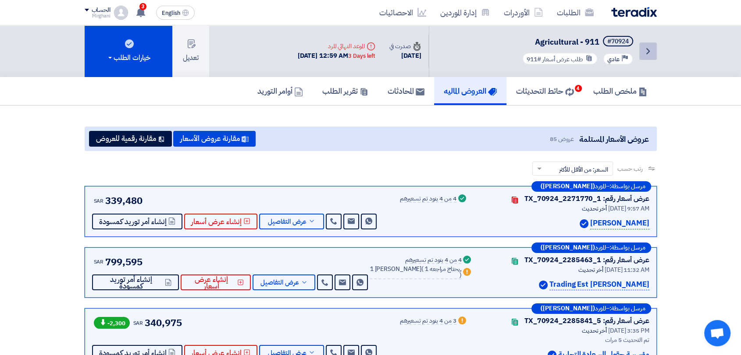
click at [645, 57] on link "Back" at bounding box center [648, 52] width 18 height 18
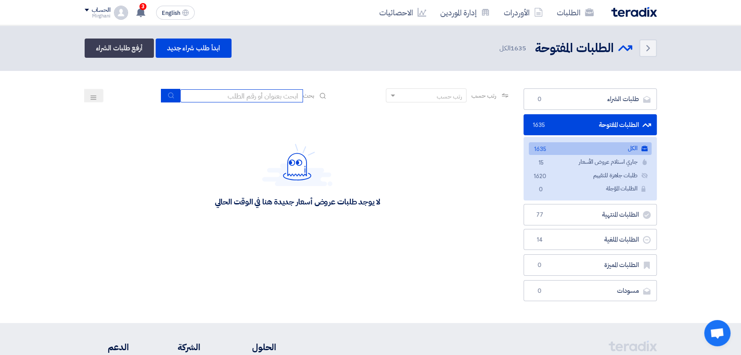
click at [241, 92] on input at bounding box center [241, 95] width 123 height 13
type input "911"
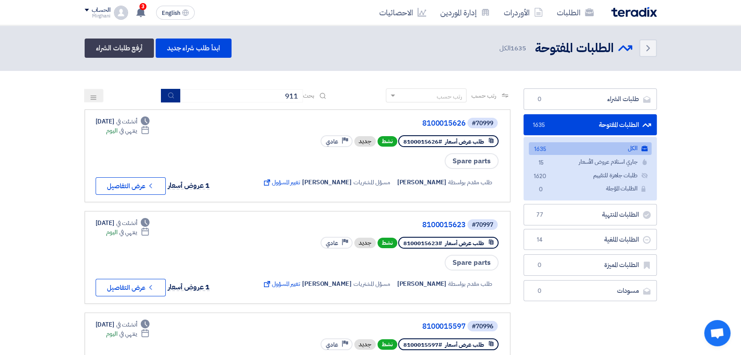
click at [175, 96] on button "submit" at bounding box center [170, 96] width 19 height 14
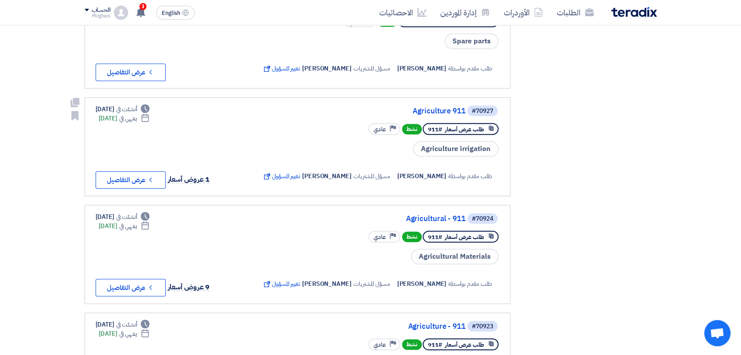
scroll to position [681, 0]
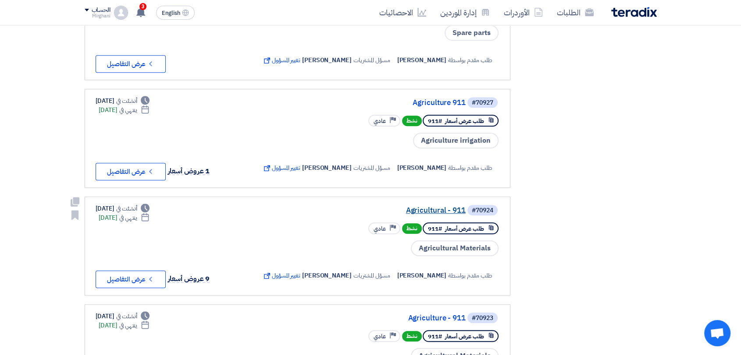
click at [440, 215] on link "Agricultural - 911" at bounding box center [377, 211] width 175 height 8
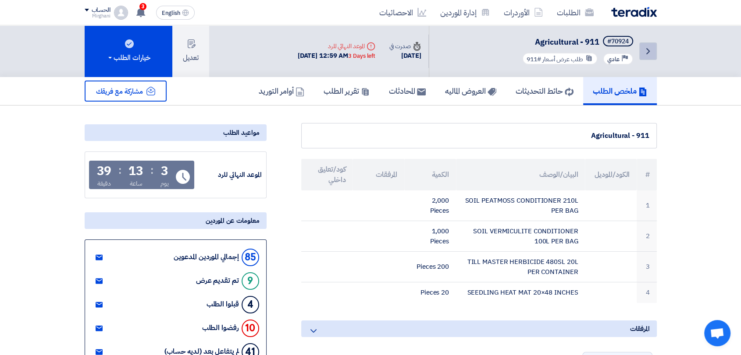
click at [656, 58] on link "Back" at bounding box center [648, 52] width 18 height 18
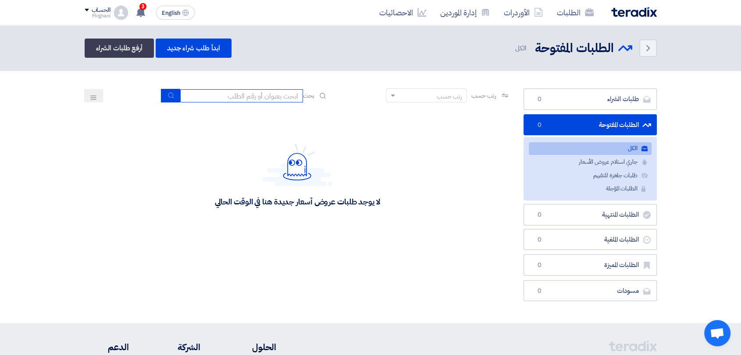
click at [287, 92] on input at bounding box center [241, 95] width 123 height 13
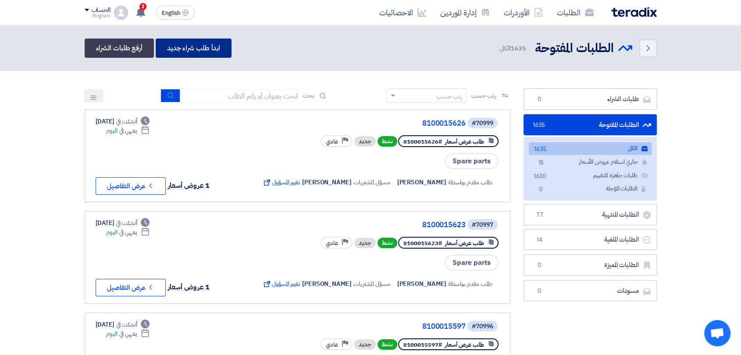
click at [218, 44] on link "ابدأ طلب شراء جديد" at bounding box center [194, 48] width 76 height 19
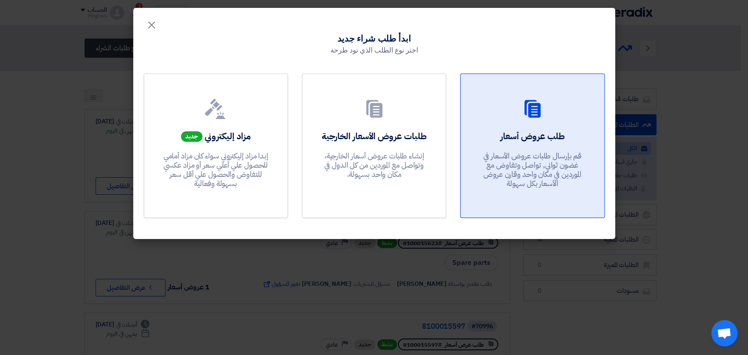
click at [470, 139] on link "طلب عروض أسعار قم بإرسال طلبات عروض الأسعار في غضون ثواني, تواصل وتفاوض مع المو…" at bounding box center [532, 146] width 144 height 145
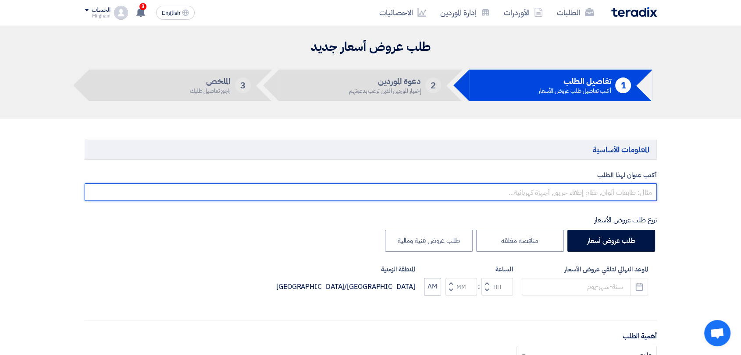
click at [472, 192] on input "text" at bounding box center [371, 193] width 572 height 18
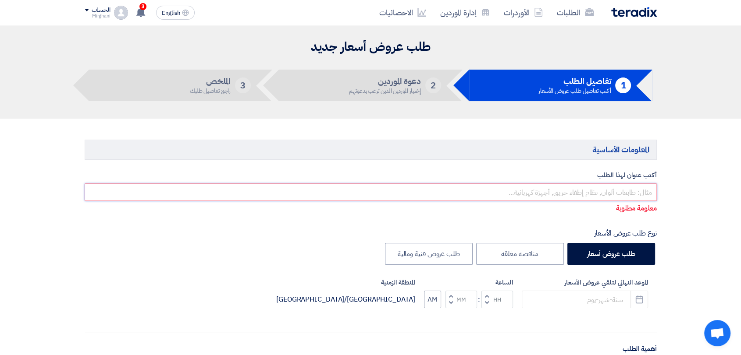
paste input "8300010169"
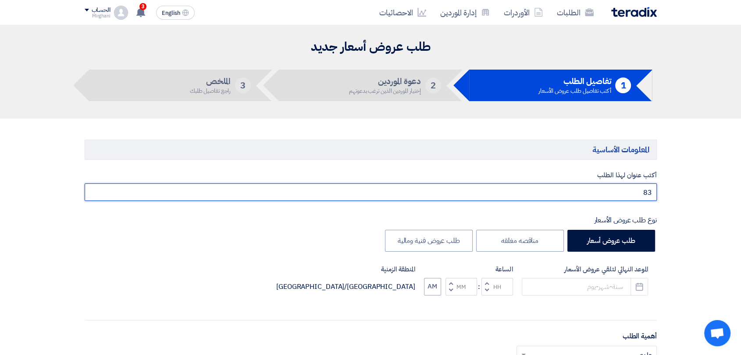
type input "8"
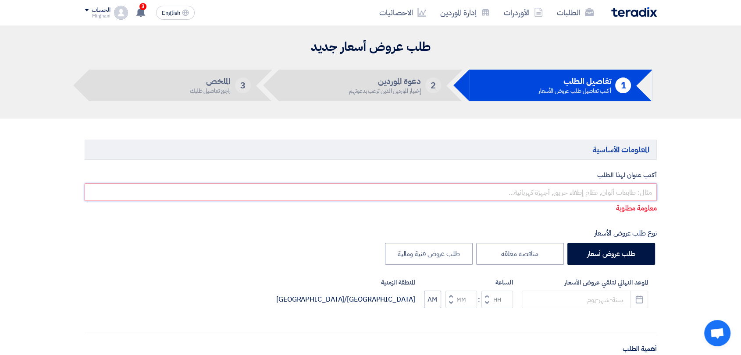
paste input "Supply Request"
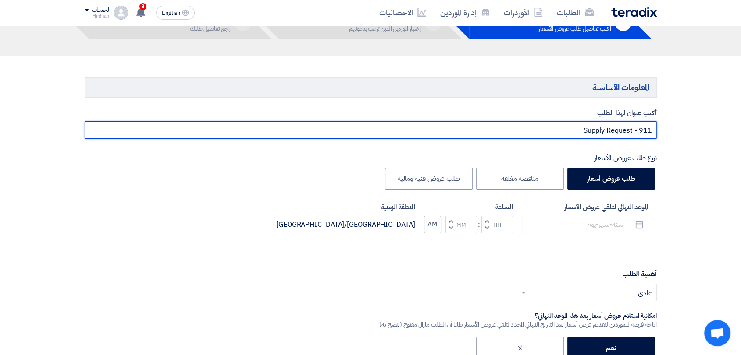
scroll to position [146, 0]
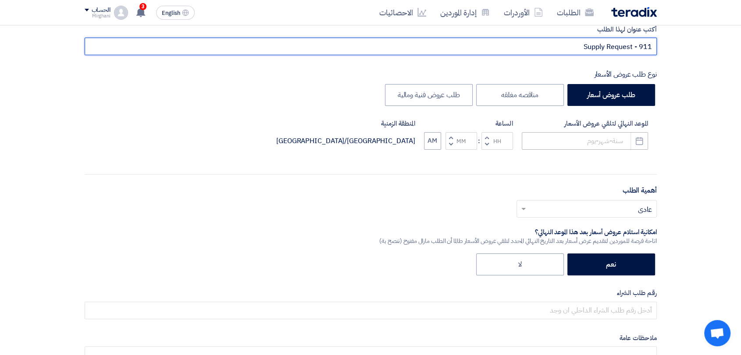
type input "Supply Request - 911"
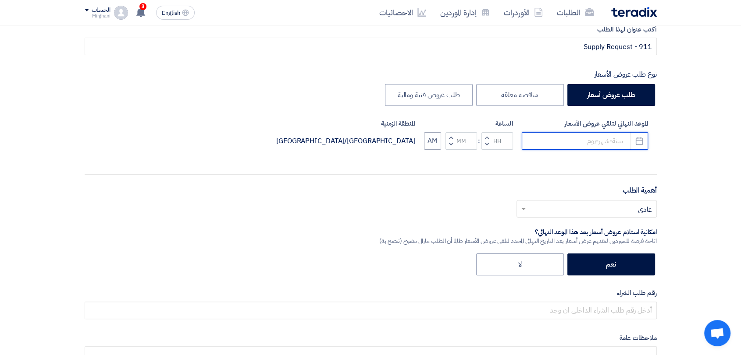
click at [567, 136] on input at bounding box center [584, 141] width 126 height 18
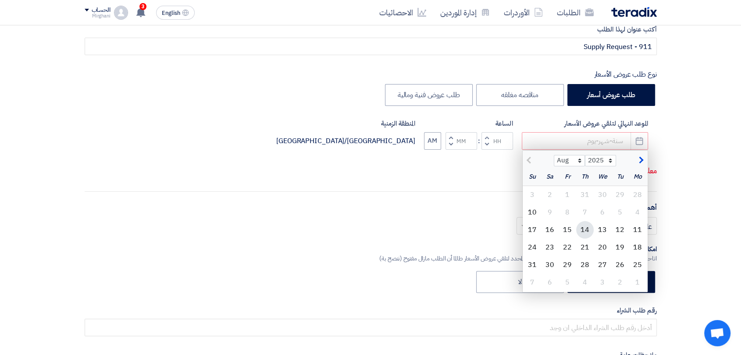
click at [585, 232] on div "14" at bounding box center [585, 230] width 18 height 18
type input "[DATE]"
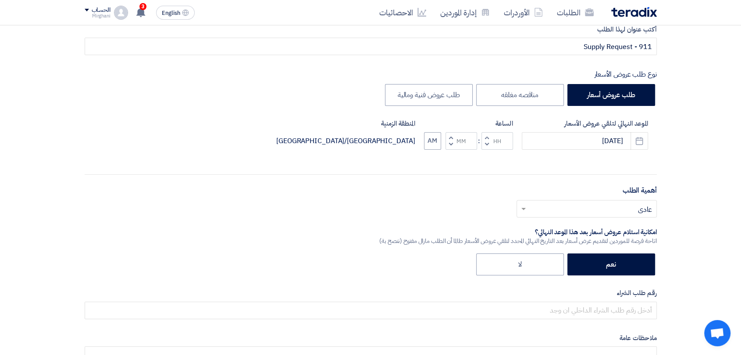
click at [485, 134] on span "button" at bounding box center [486, 137] width 3 height 7
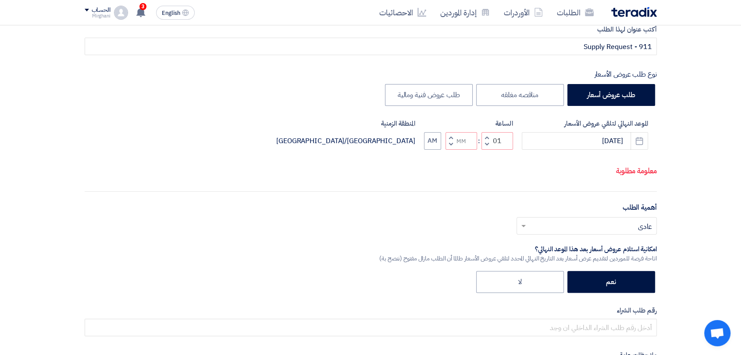
click at [444, 146] on div "Increment hours 01 Decrement hours : Increment minutes Decrement minutes AM" at bounding box center [468, 141] width 89 height 18
click at [449, 144] on span "button" at bounding box center [450, 144] width 3 height 7
type input "12"
type input "59"
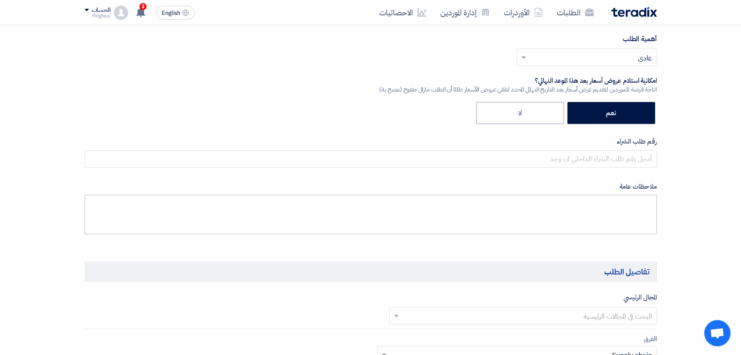
scroll to position [340, 0]
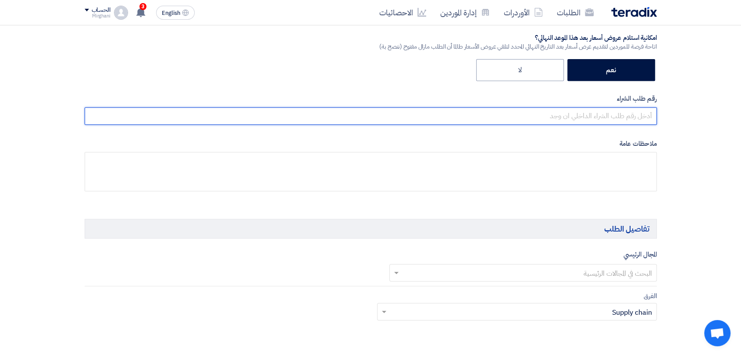
click at [552, 116] on input "text" at bounding box center [371, 116] width 572 height 18
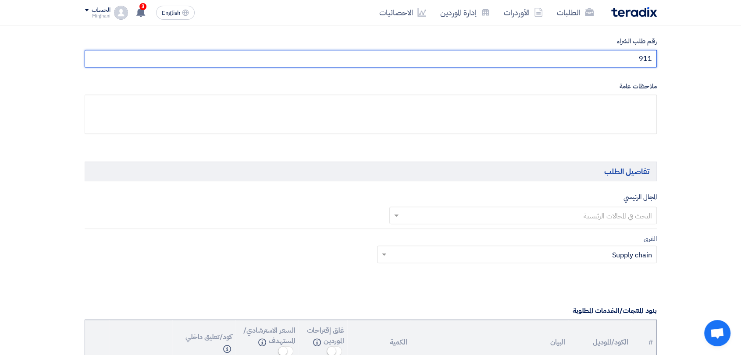
scroll to position [487, 0]
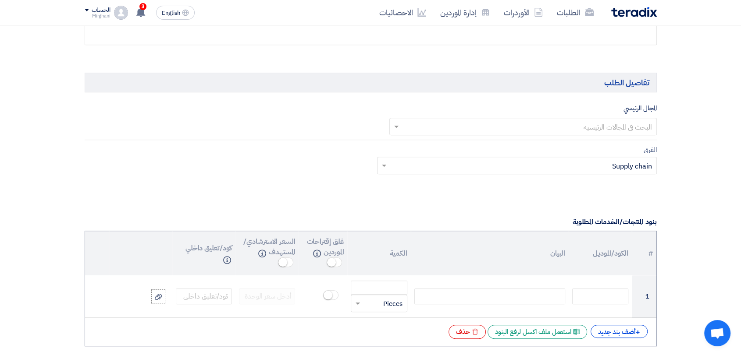
type input "911"
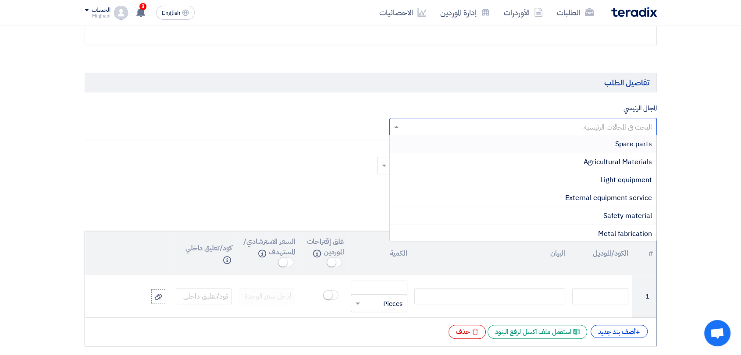
click at [567, 128] on input "text" at bounding box center [528, 127] width 250 height 14
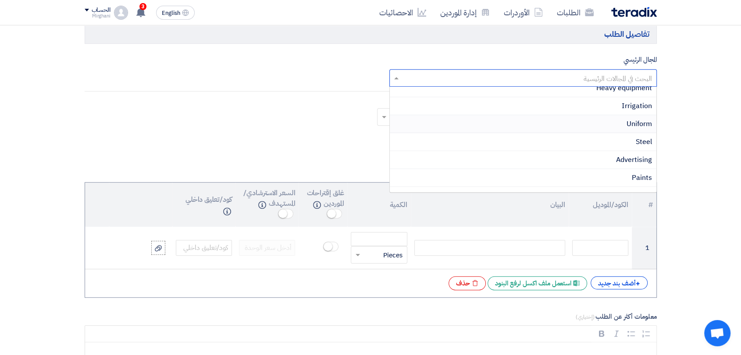
scroll to position [124, 0]
click at [564, 178] on div "Paints" at bounding box center [523, 187] width 266 height 18
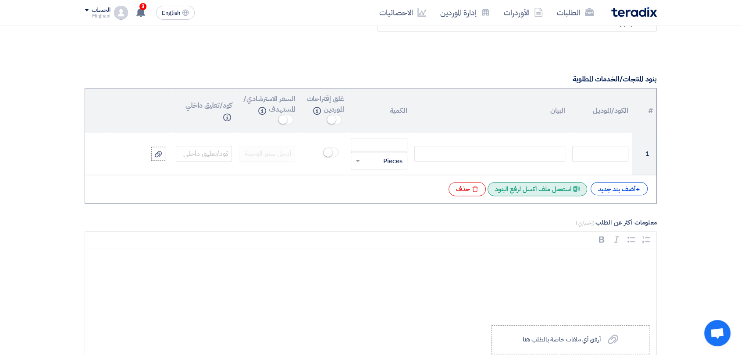
scroll to position [633, 0]
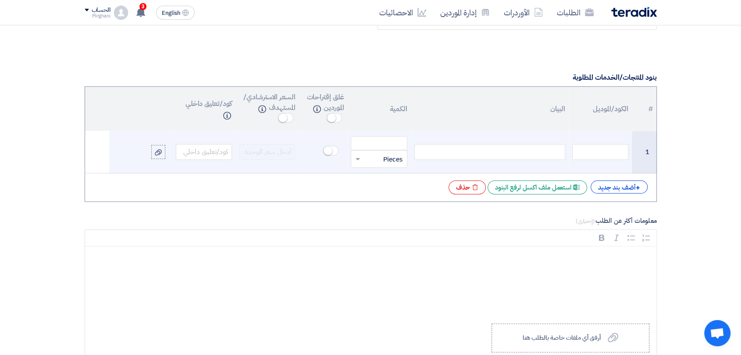
click at [516, 154] on div at bounding box center [489, 152] width 151 height 16
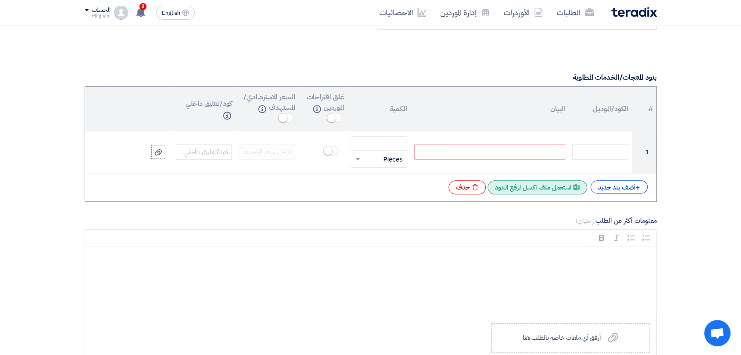
paste div
click at [613, 186] on div "+ أضف بند جديد" at bounding box center [618, 187] width 57 height 13
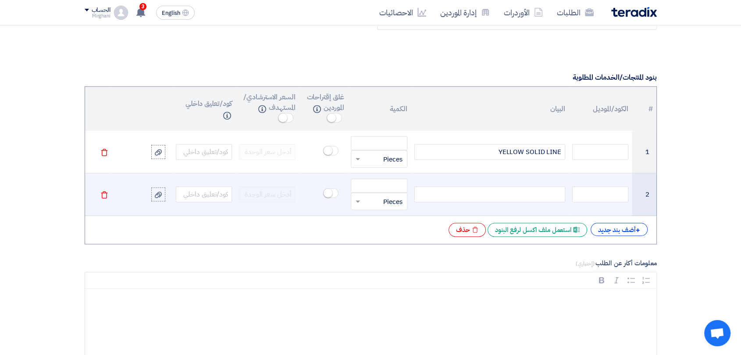
click at [495, 200] on div at bounding box center [489, 195] width 151 height 16
paste div
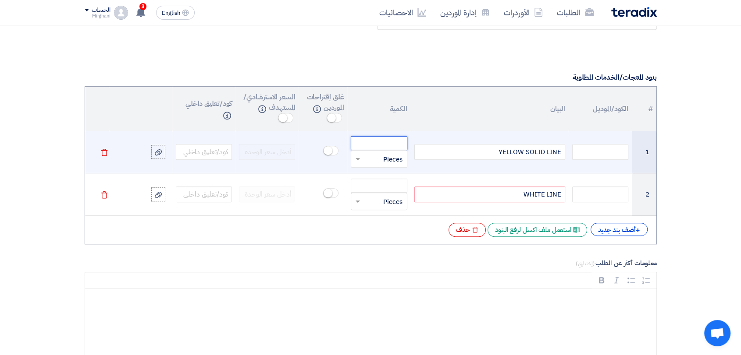
click at [395, 145] on input "number" at bounding box center [379, 143] width 56 height 14
click at [592, 145] on input "text" at bounding box center [600, 152] width 56 height 16
click at [383, 142] on input "number" at bounding box center [379, 143] width 56 height 14
type input "18000"
click at [360, 151] on div "قطعة × Pieces" at bounding box center [379, 159] width 56 height 18
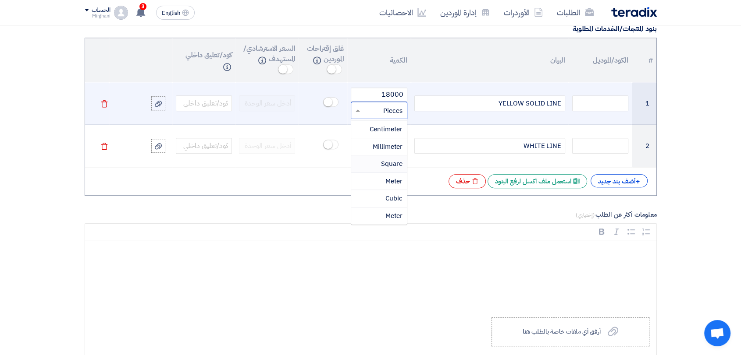
scroll to position [227, 0]
click at [391, 159] on span "Meter" at bounding box center [393, 161] width 17 height 10
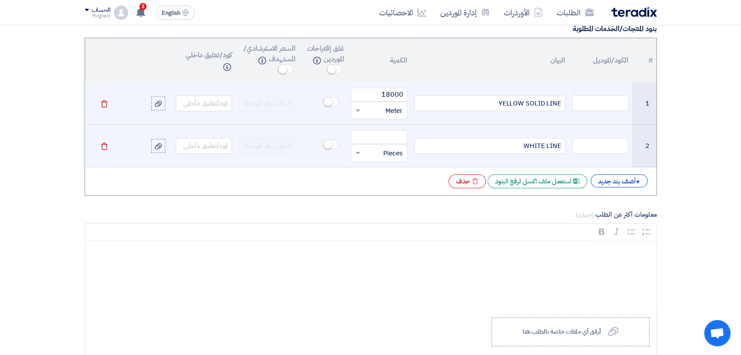
click at [382, 151] on input "text" at bounding box center [384, 153] width 37 height 14
click at [383, 232] on div "Meter" at bounding box center [378, 236] width 55 height 18
click at [389, 134] on input "number" at bounding box center [379, 137] width 56 height 14
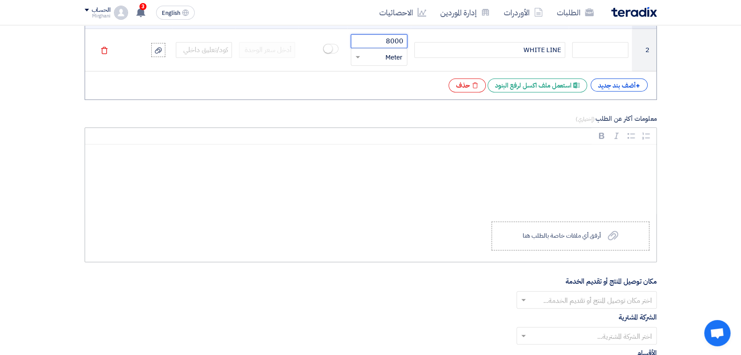
scroll to position [779, 0]
type input "8000"
click at [554, 236] on div "أرفق أي ملفات خاصة بالطلب هنا" at bounding box center [561, 234] width 78 height 7
click at [0, 0] on input "Upload a file أرفق أي ملفات خاصة بالطلب هنا" at bounding box center [0, 0] width 0 height 0
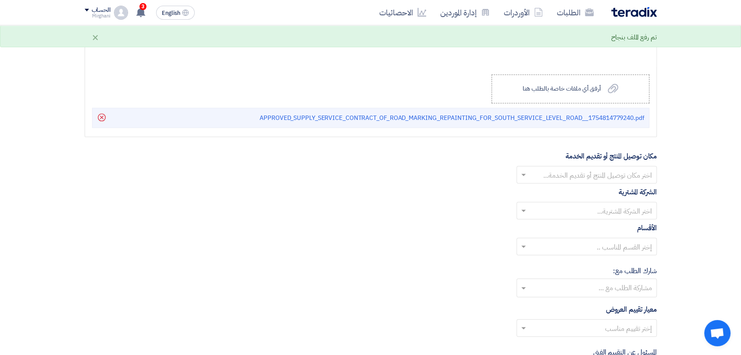
scroll to position [925, 0]
click at [576, 175] on input "text" at bounding box center [591, 175] width 123 height 14
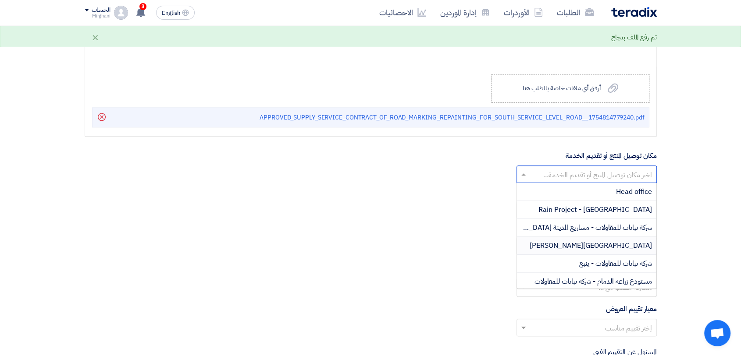
click at [589, 243] on div "[GEOGRAPHIC_DATA][PERSON_NAME]" at bounding box center [586, 246] width 139 height 18
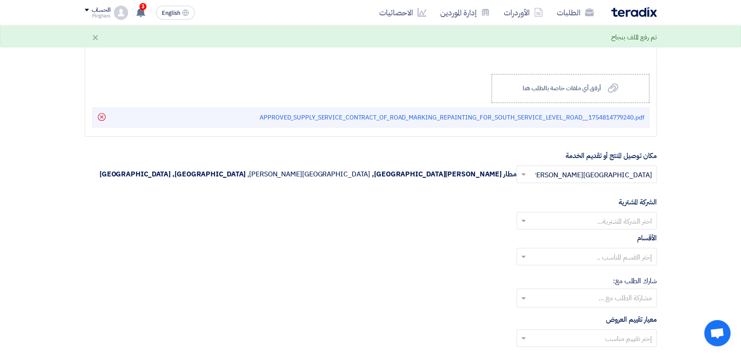
click at [593, 218] on input "text" at bounding box center [591, 222] width 123 height 14
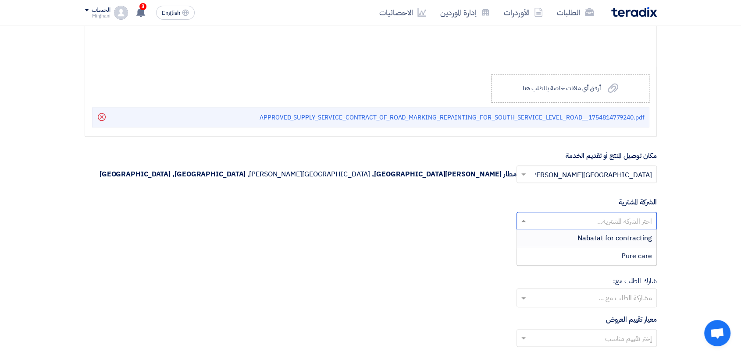
click at [594, 236] on span "Nabatat for contracting" at bounding box center [614, 238] width 74 height 11
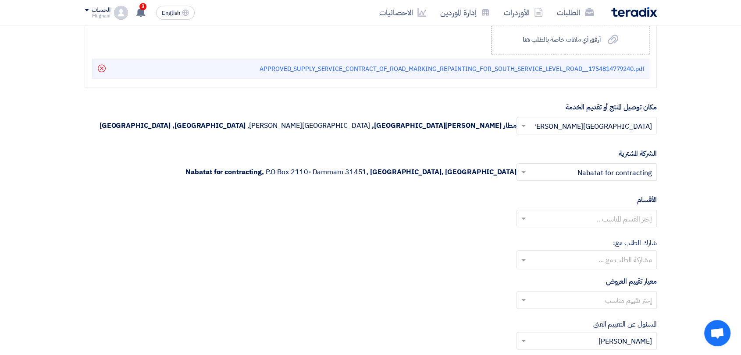
scroll to position [1022, 0]
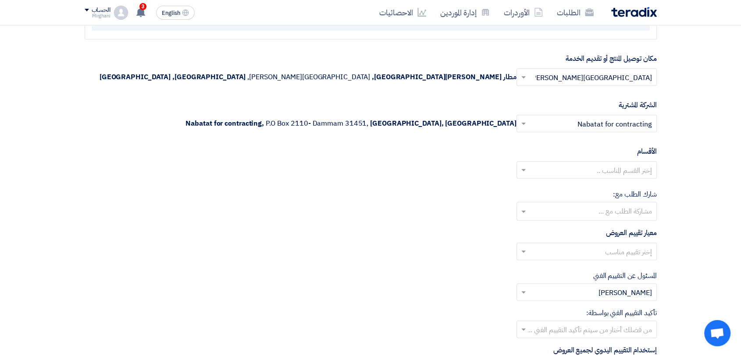
click at [606, 170] on input "text" at bounding box center [591, 171] width 123 height 14
click at [606, 183] on span "General Department" at bounding box center [618, 187] width 65 height 11
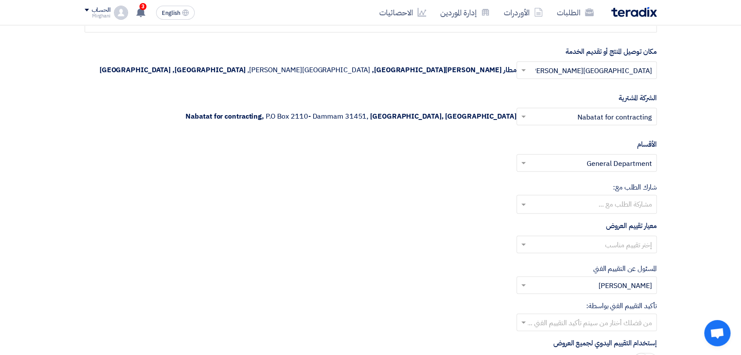
scroll to position [1071, 0]
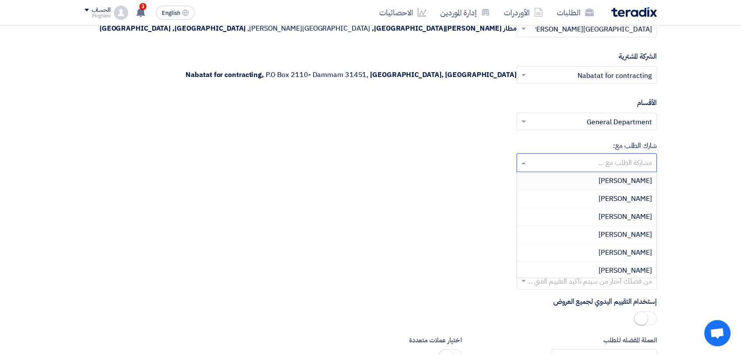
click at [611, 164] on input "text" at bounding box center [585, 163] width 131 height 14
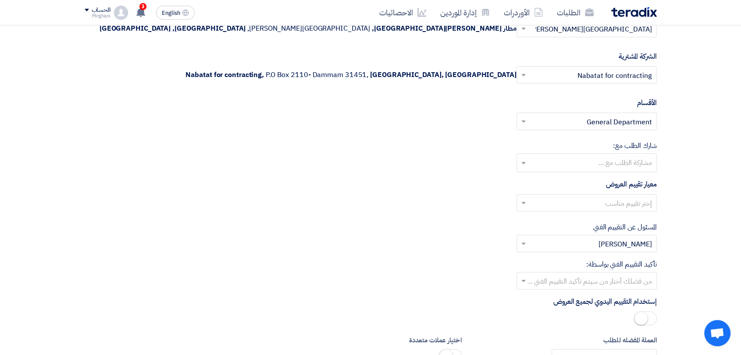
drag, startPoint x: 405, startPoint y: 215, endPoint x: 410, endPoint y: 211, distance: 6.3
click at [405, 214] on div "إختر تقييم مناسب" at bounding box center [371, 206] width 572 height 25
drag, startPoint x: 592, startPoint y: 202, endPoint x: 588, endPoint y: 209, distance: 7.8
click at [592, 203] on input "text" at bounding box center [591, 204] width 123 height 14
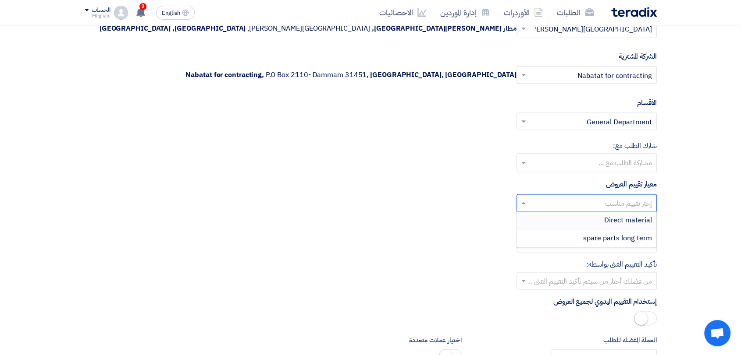
click at [588, 217] on div "Direct material" at bounding box center [586, 221] width 139 height 18
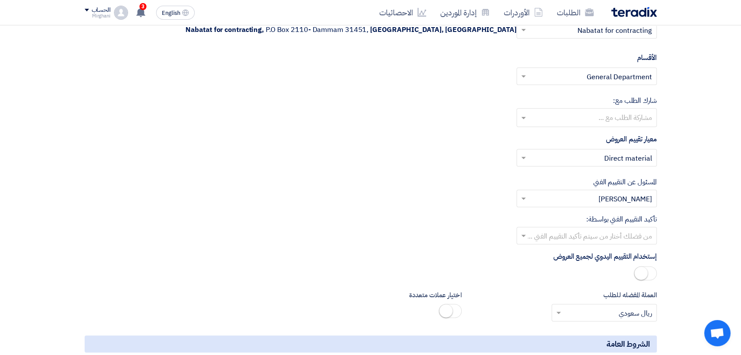
scroll to position [1168, 0]
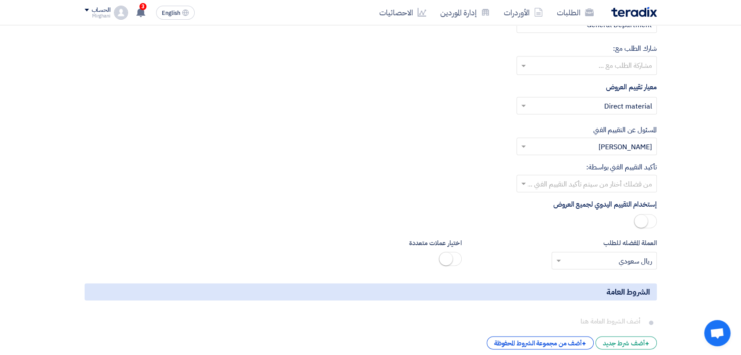
click at [589, 179] on input "text" at bounding box center [591, 184] width 123 height 14
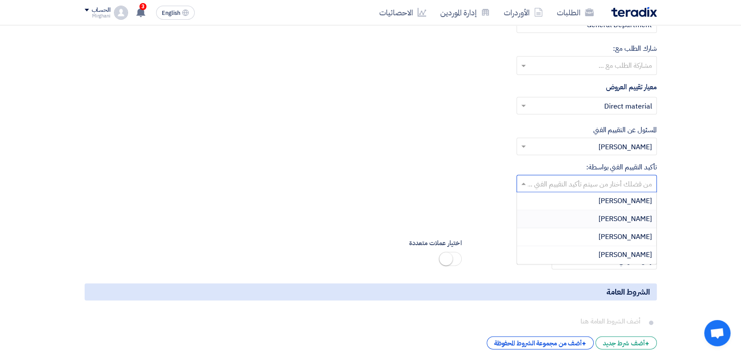
click at [595, 217] on div "[PERSON_NAME]" at bounding box center [586, 219] width 139 height 18
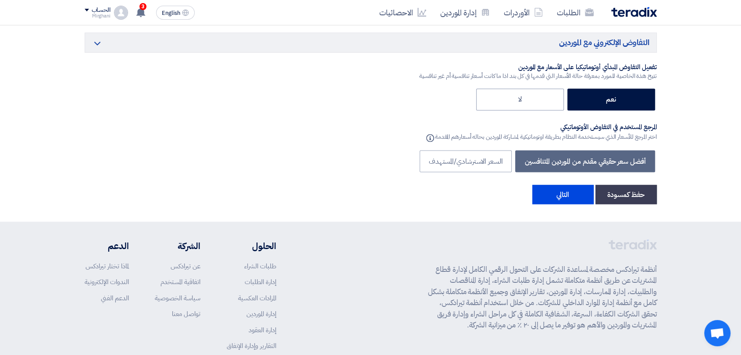
scroll to position [1572, 0]
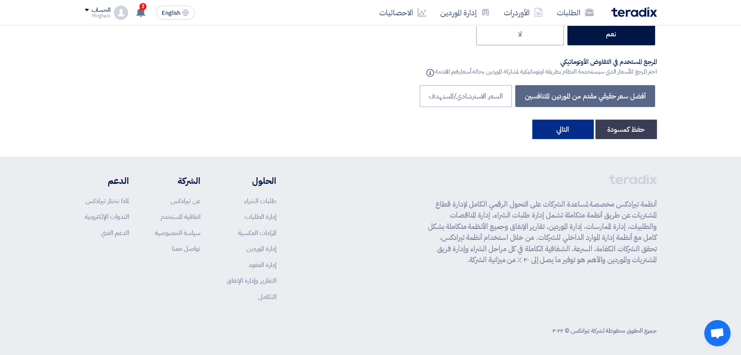
click at [554, 127] on button "التالي" at bounding box center [562, 129] width 61 height 19
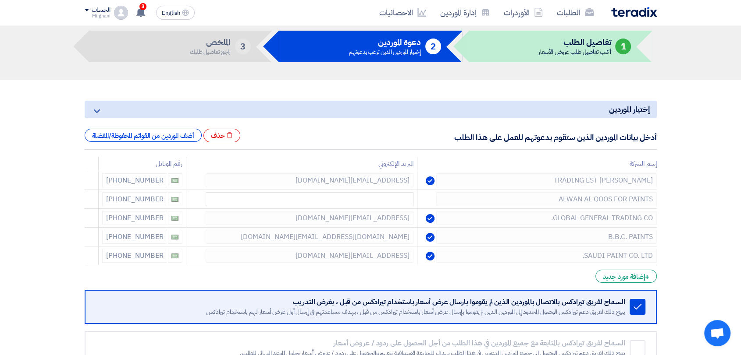
scroll to position [97, 0]
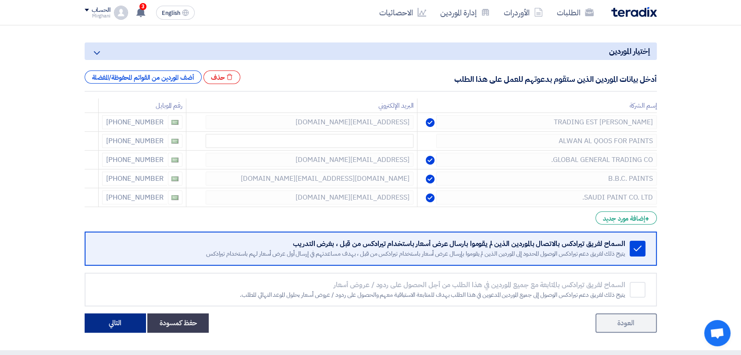
click at [124, 316] on button "التالي" at bounding box center [115, 323] width 61 height 19
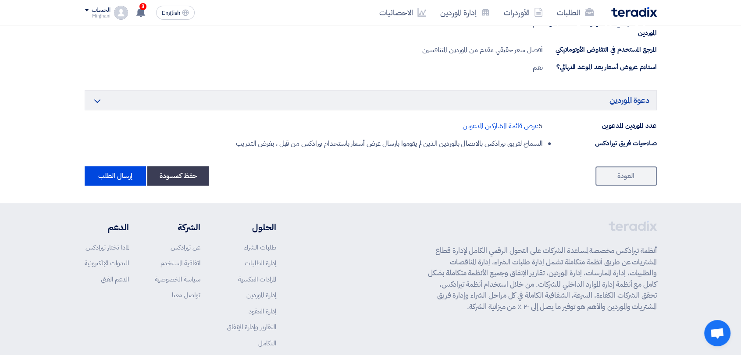
scroll to position [535, 0]
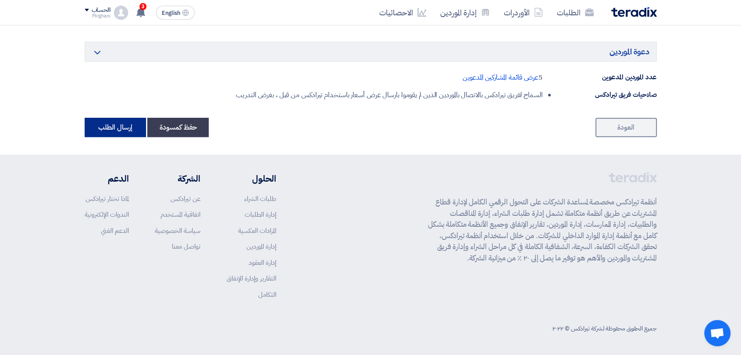
click at [96, 121] on button "إرسال الطلب" at bounding box center [115, 127] width 61 height 19
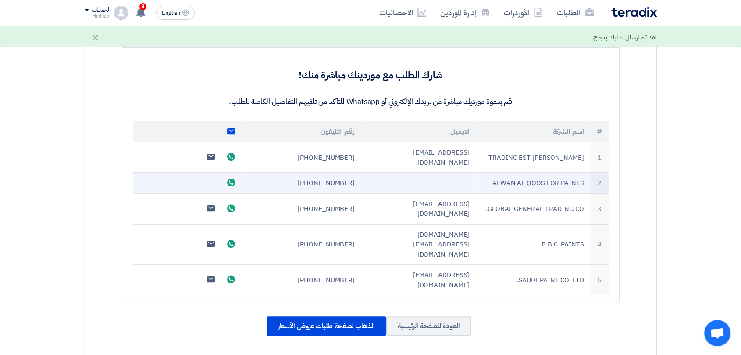
scroll to position [292, 0]
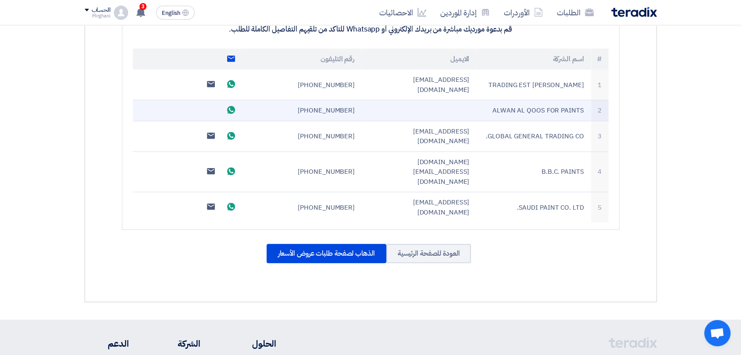
click at [232, 106] on icon "Send whatsApp message" at bounding box center [231, 110] width 8 height 8
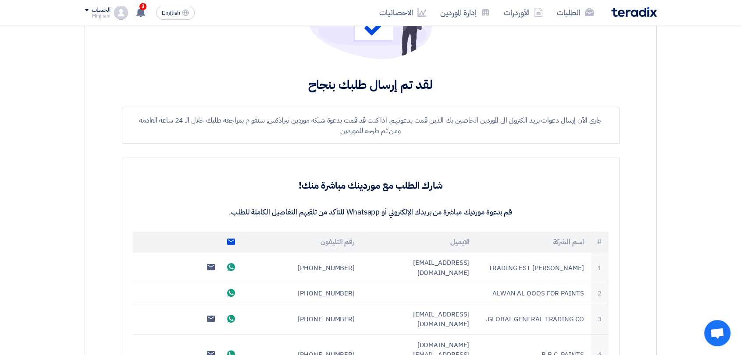
scroll to position [0, 0]
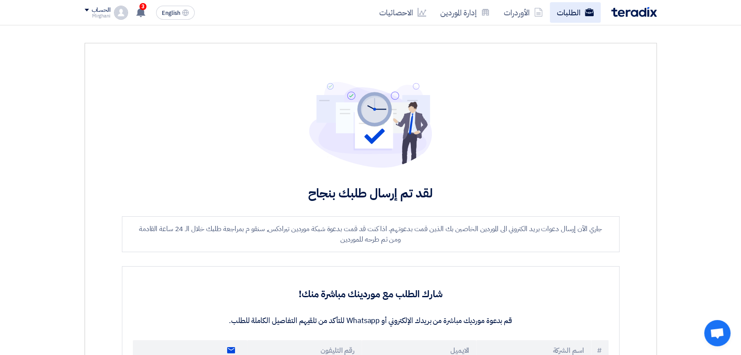
click at [561, 11] on link "الطلبات" at bounding box center [574, 12] width 51 height 21
